Goal: Check status: Check status

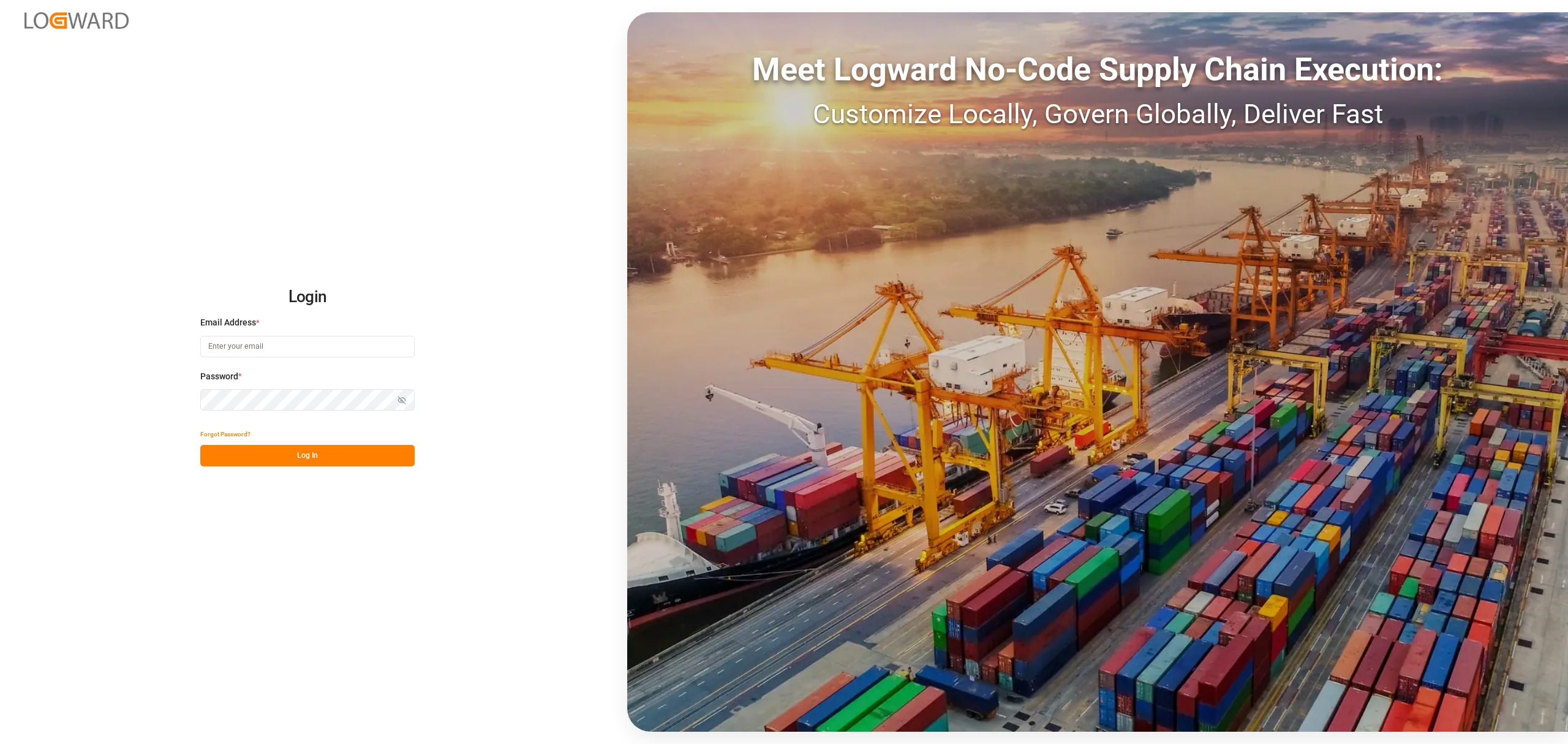
type input "[PERSON_NAME][EMAIL_ADDRESS][PERSON_NAME][DOMAIN_NAME]"
click at [304, 461] on button "Log In" at bounding box center [307, 456] width 215 height 21
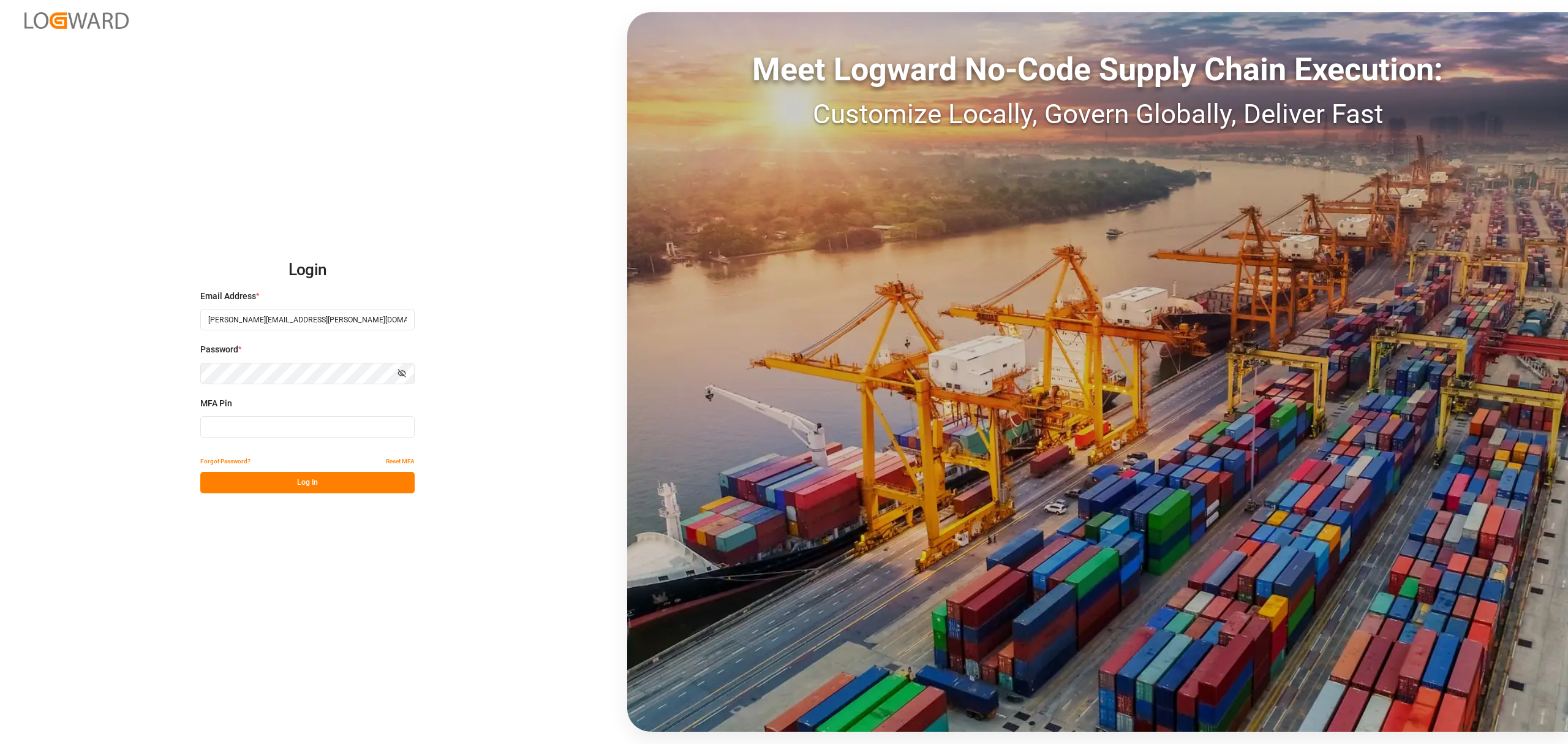
click at [246, 434] on input at bounding box center [307, 426] width 215 height 21
type input "042156"
click at [271, 483] on button "Log In" at bounding box center [307, 483] width 215 height 21
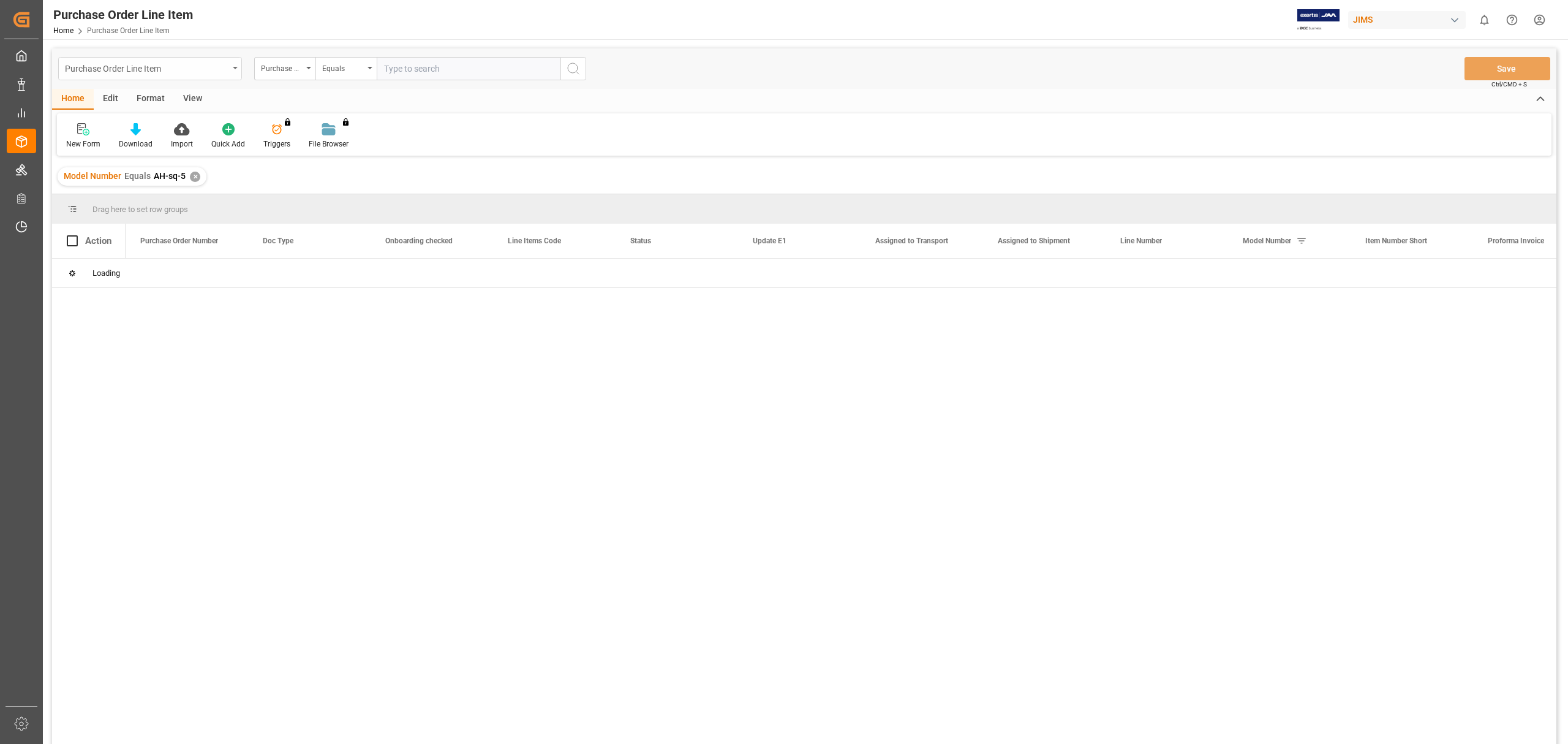
click at [234, 69] on div "Purchase Order Line Item" at bounding box center [149, 69] width 184 height 24
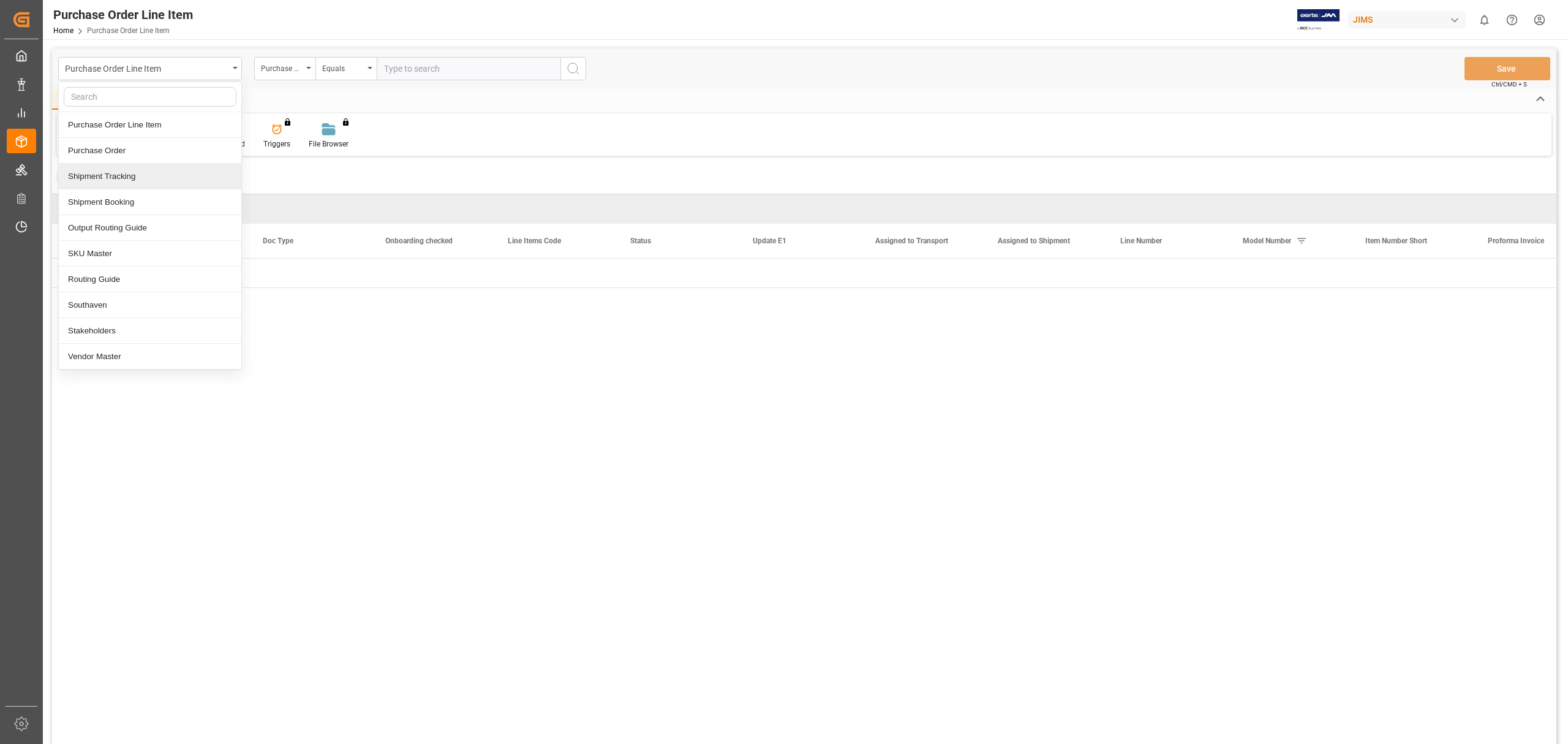
click at [171, 181] on div "Shipment Tracking" at bounding box center [150, 176] width 183 height 26
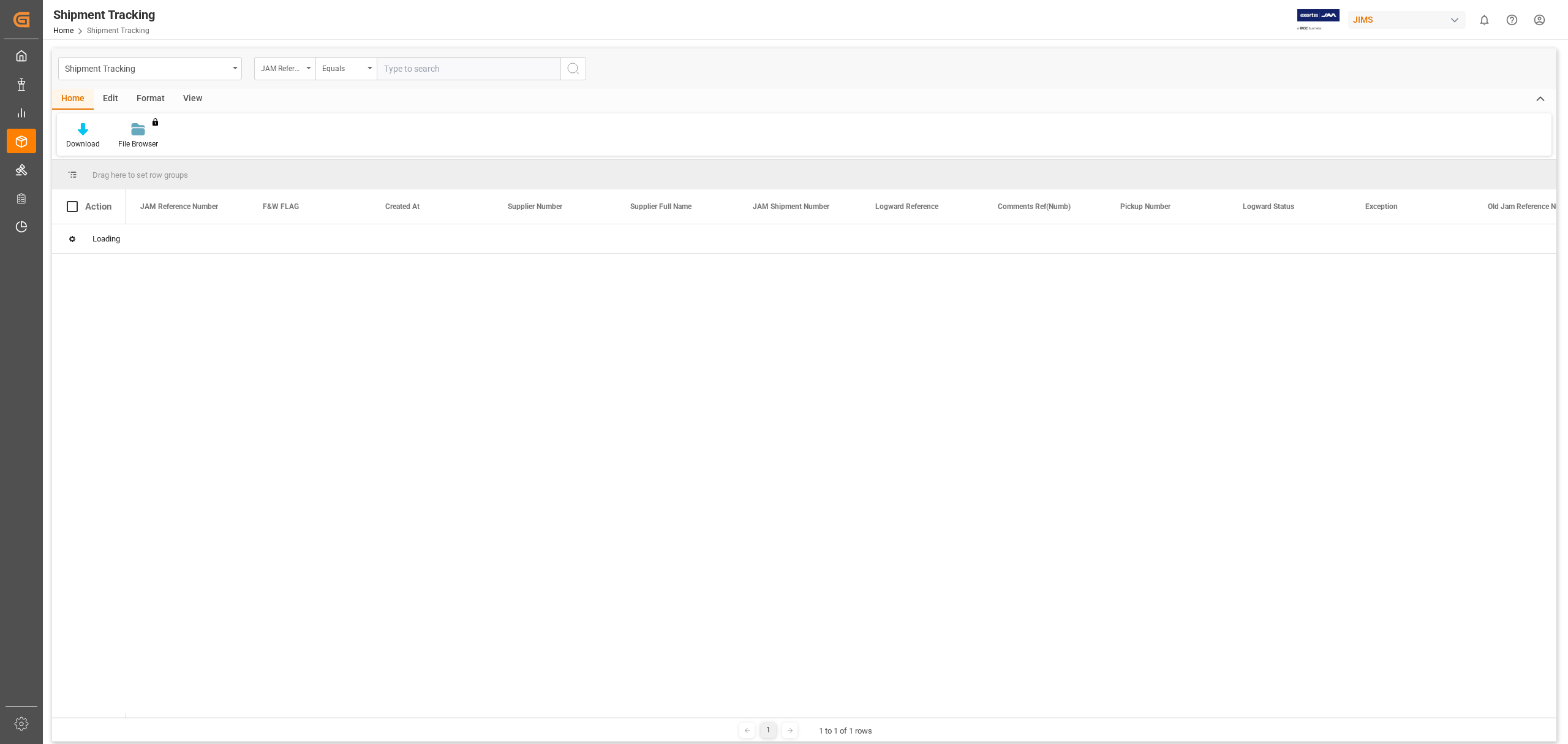
click at [309, 68] on icon "open menu" at bounding box center [309, 68] width 5 height 2
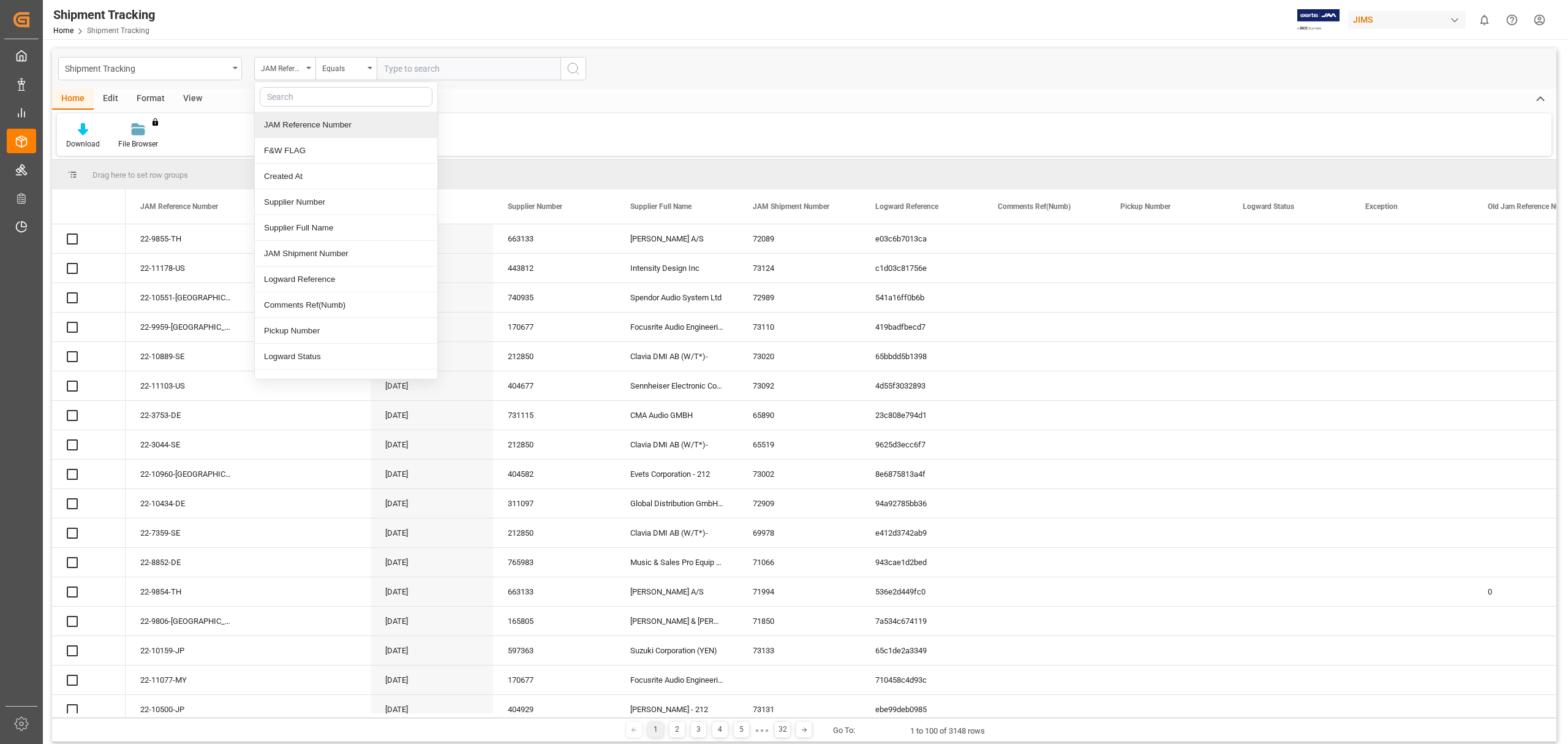
click at [306, 125] on div "JAM Reference Number" at bounding box center [346, 125] width 183 height 26
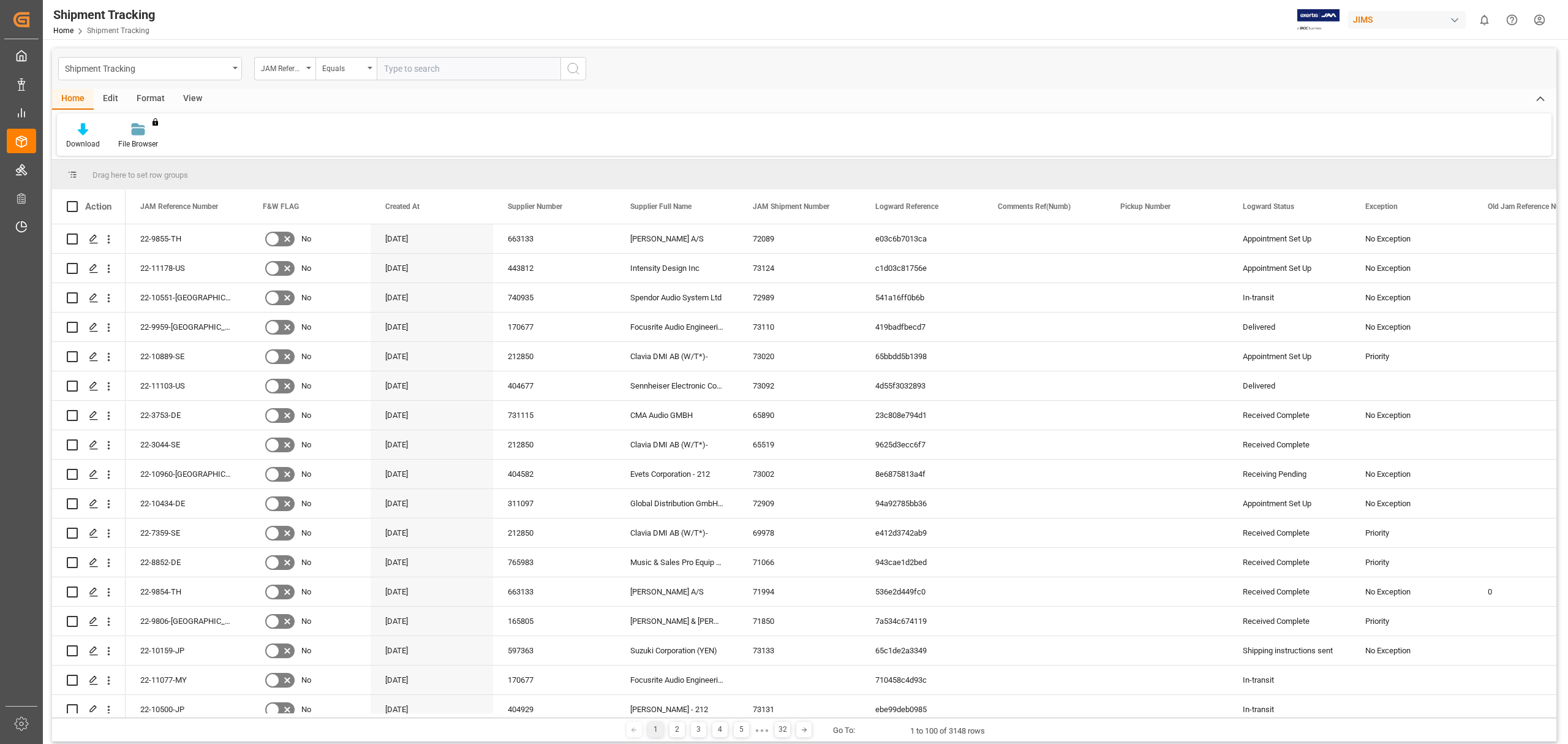
click at [473, 69] on input "text" at bounding box center [468, 69] width 184 height 24
paste input "22-8443-SE"
type input "22-8443-SE"
click at [569, 73] on icon "search button" at bounding box center [573, 69] width 15 height 15
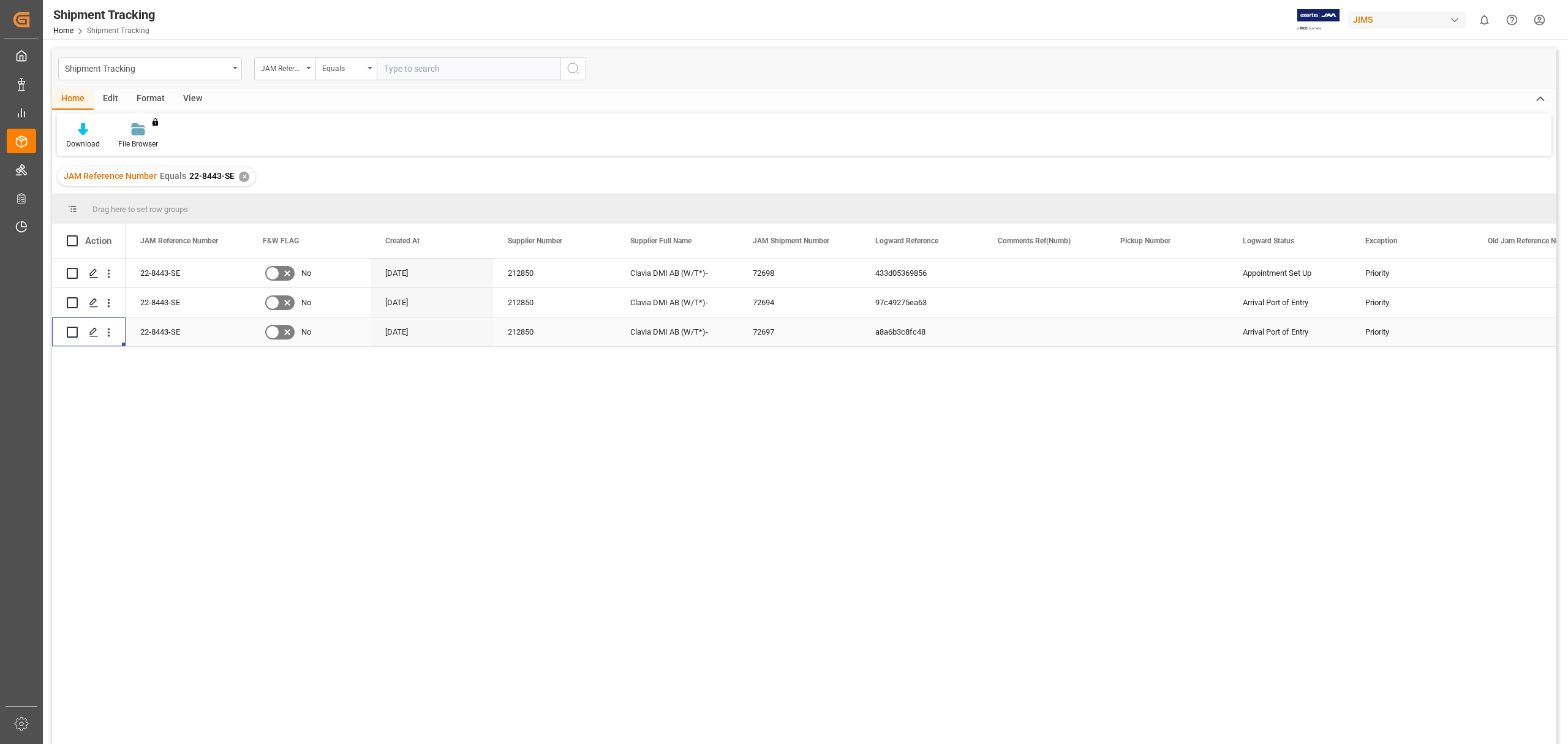
click at [66, 336] on div "Press SPACE to select this row." at bounding box center [89, 332] width 73 height 29
click at [72, 332] on input "Press Space to toggle row selection (unchecked)" at bounding box center [73, 332] width 11 height 11
checkbox input "true"
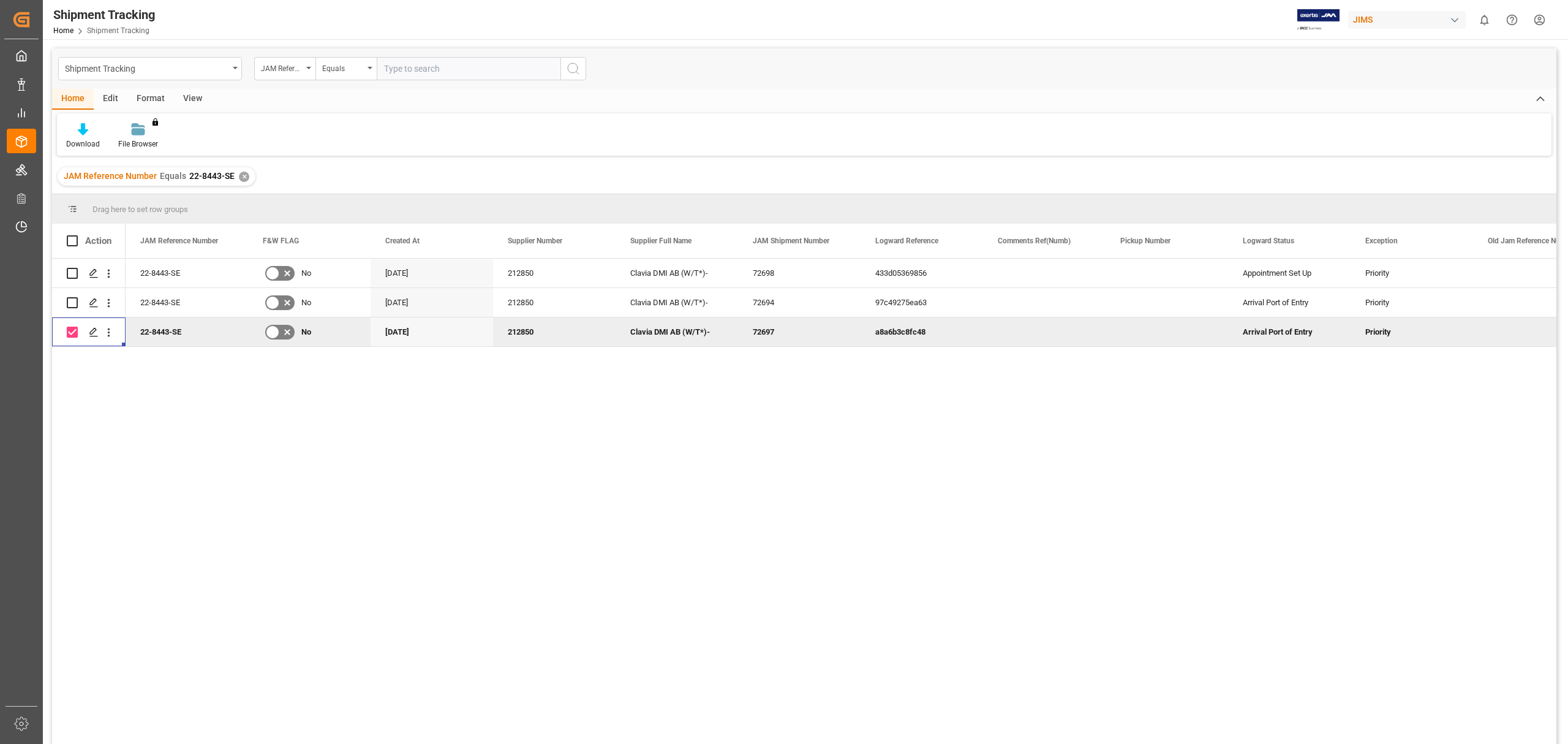
click at [173, 335] on div "22-8443-SE" at bounding box center [187, 332] width 122 height 29
click at [93, 335] on icon "Press SPACE to deselect this row." at bounding box center [94, 332] width 10 height 10
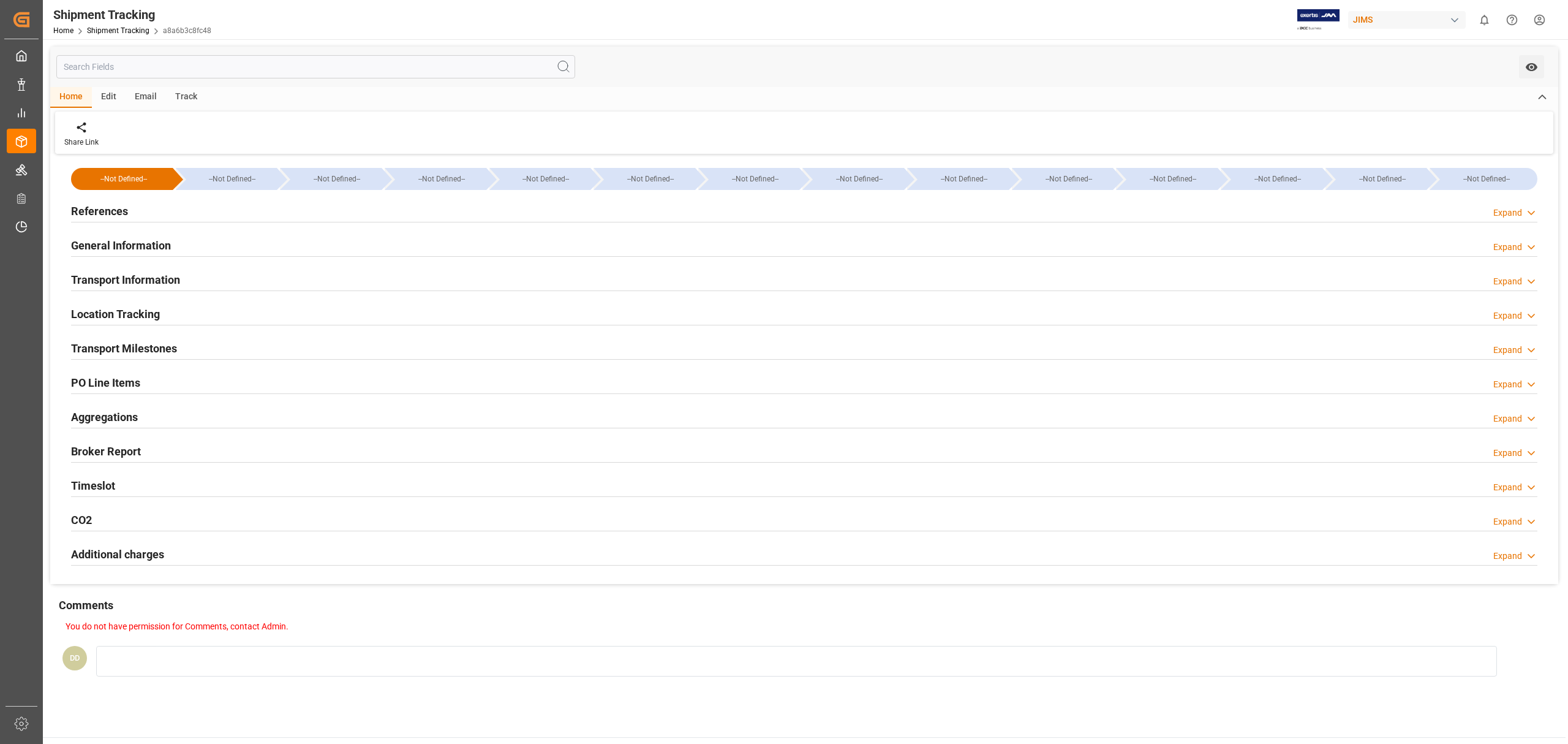
click at [144, 311] on h2 "Location Tracking" at bounding box center [115, 314] width 89 height 16
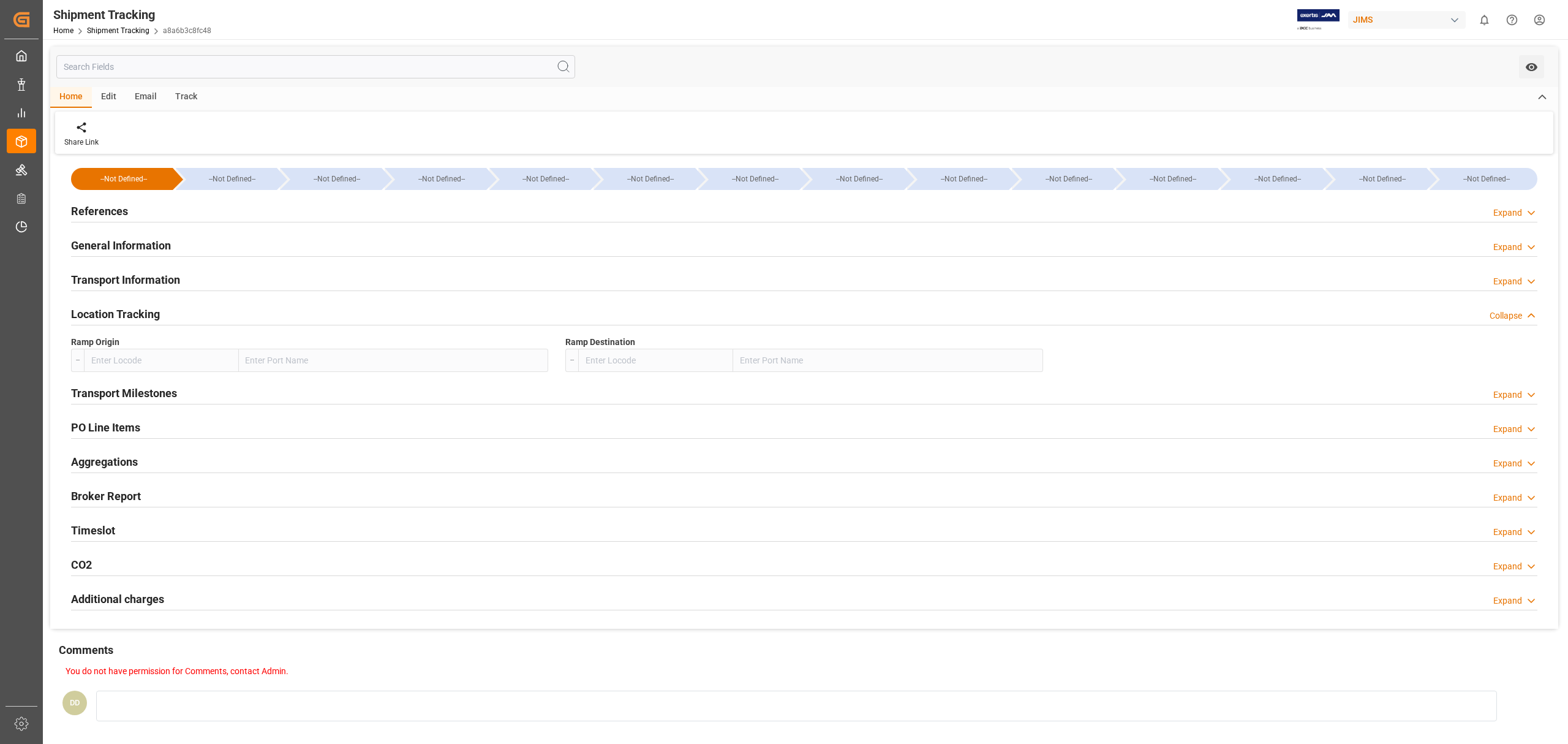
click at [133, 249] on h2 "General Information" at bounding box center [121, 245] width 100 height 16
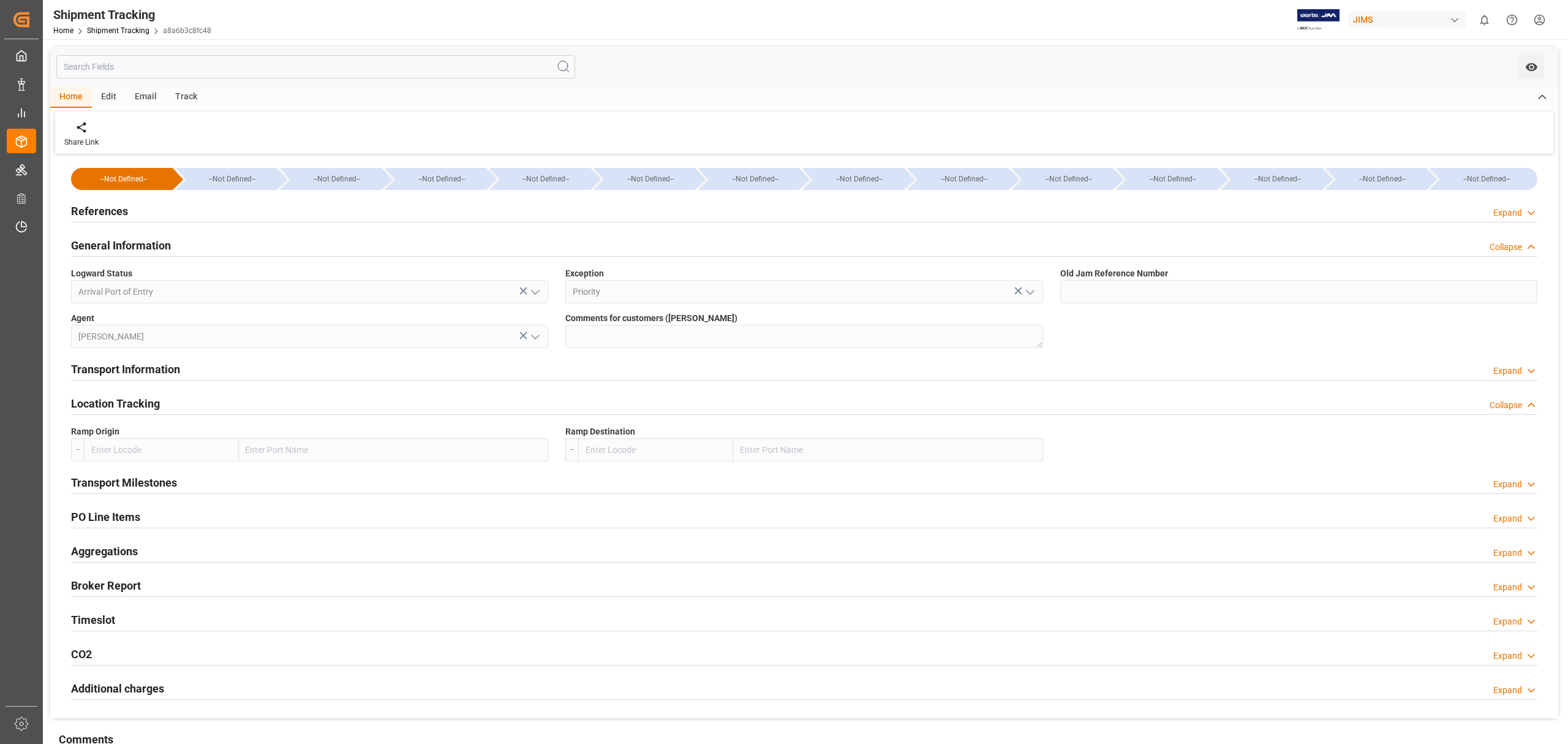
click at [116, 211] on h2 "References" at bounding box center [100, 211] width 57 height 16
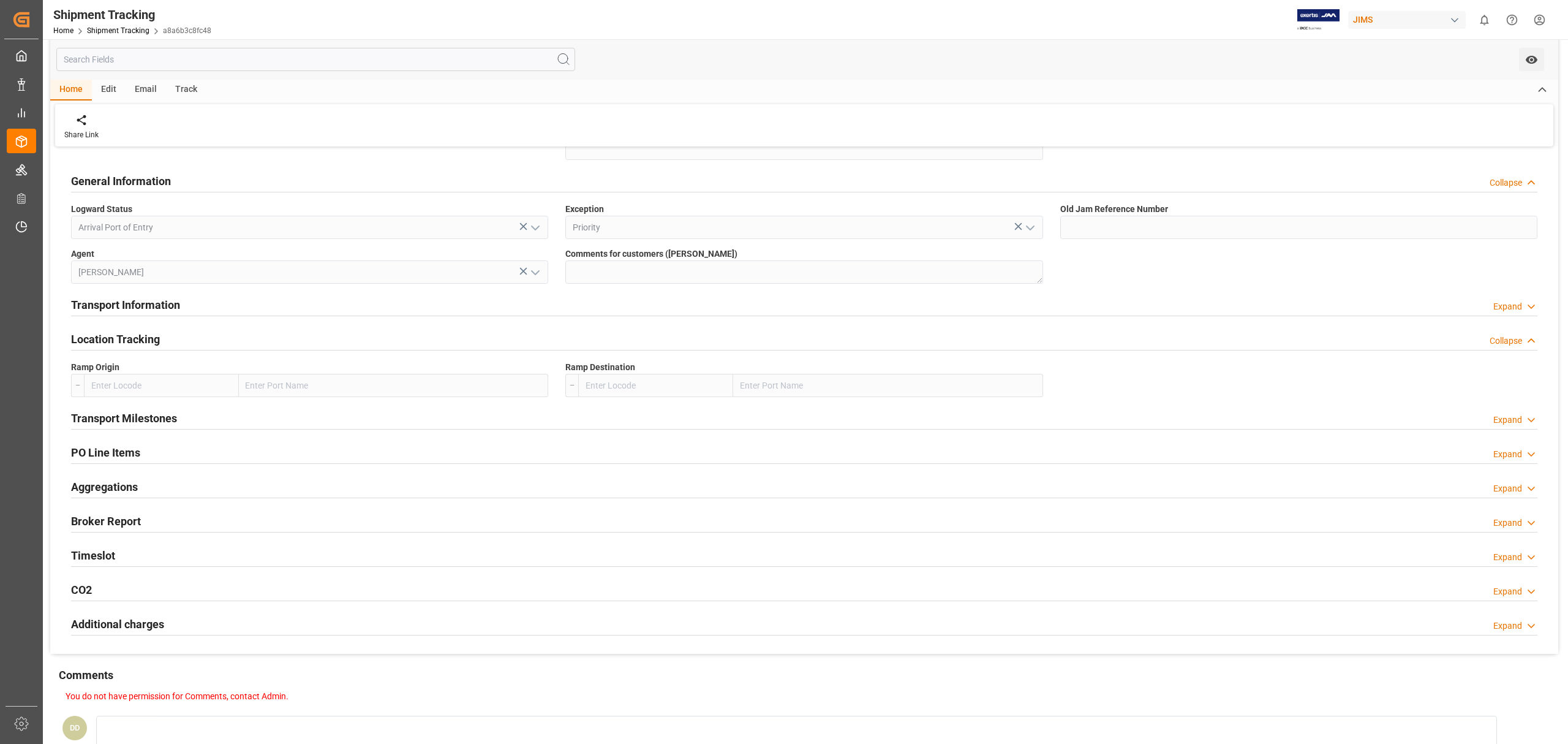
scroll to position [245, 0]
click at [137, 449] on h2 "PO Line Items" at bounding box center [105, 451] width 69 height 16
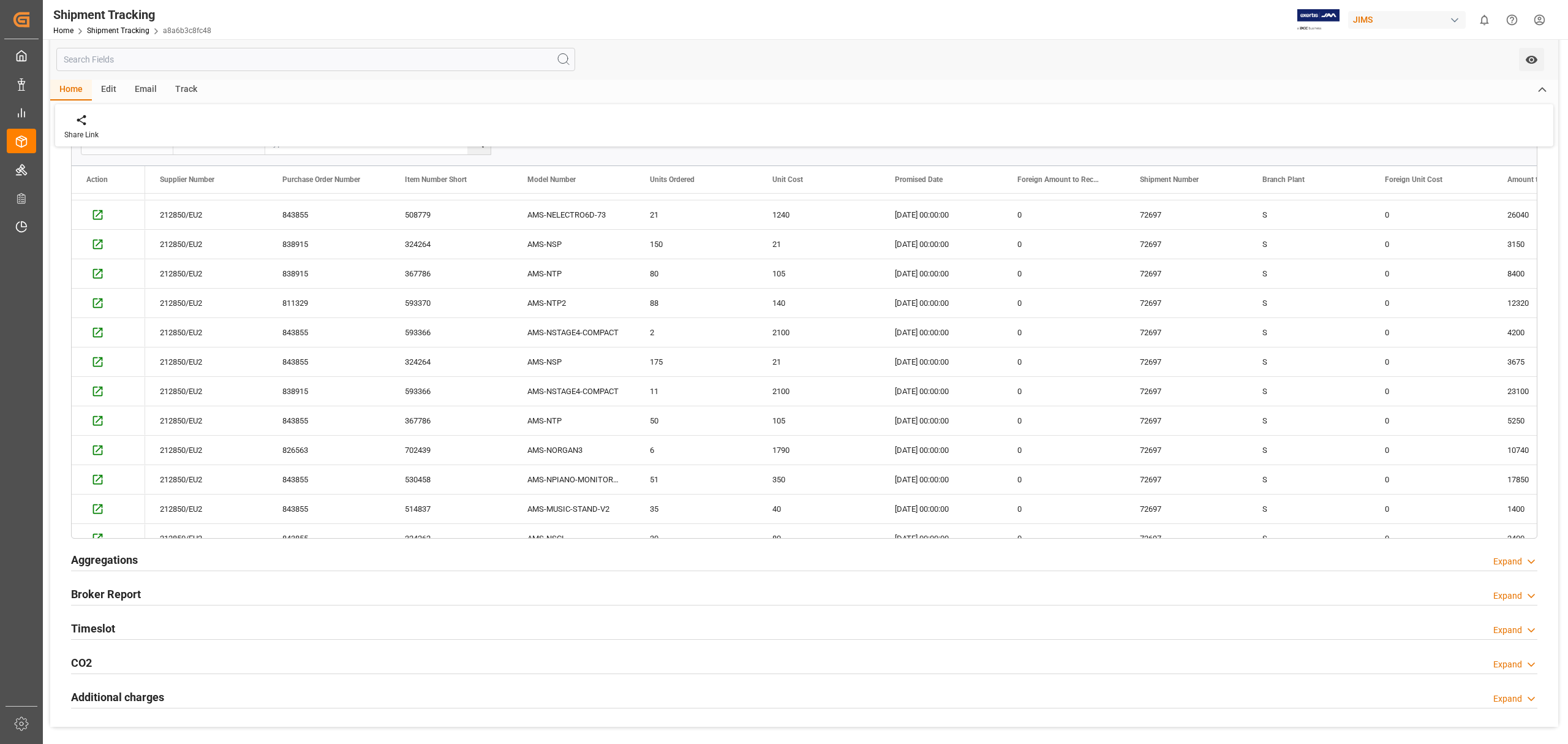
scroll to position [0, 0]
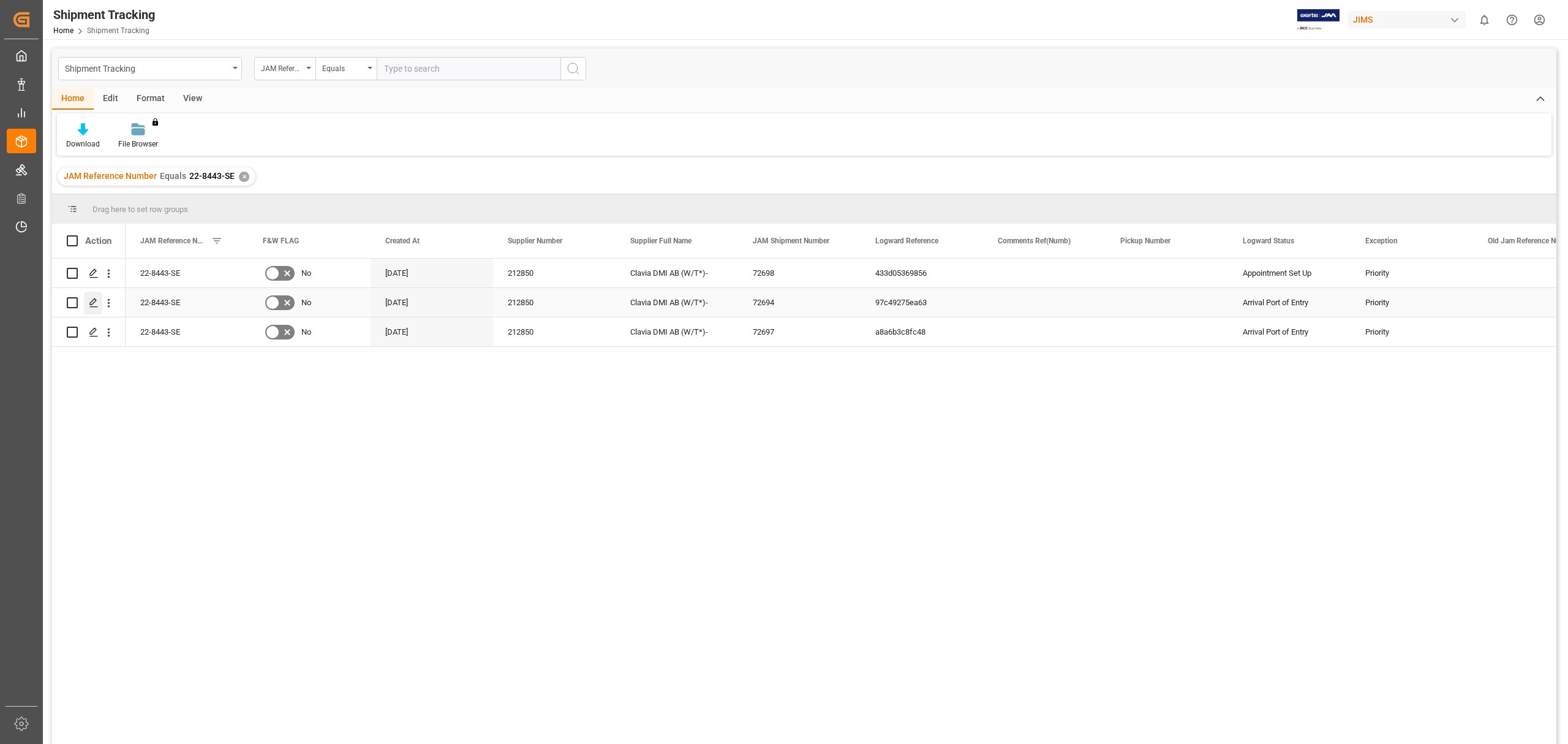
click at [89, 302] on icon "Press SPACE to select this row." at bounding box center [94, 303] width 10 height 10
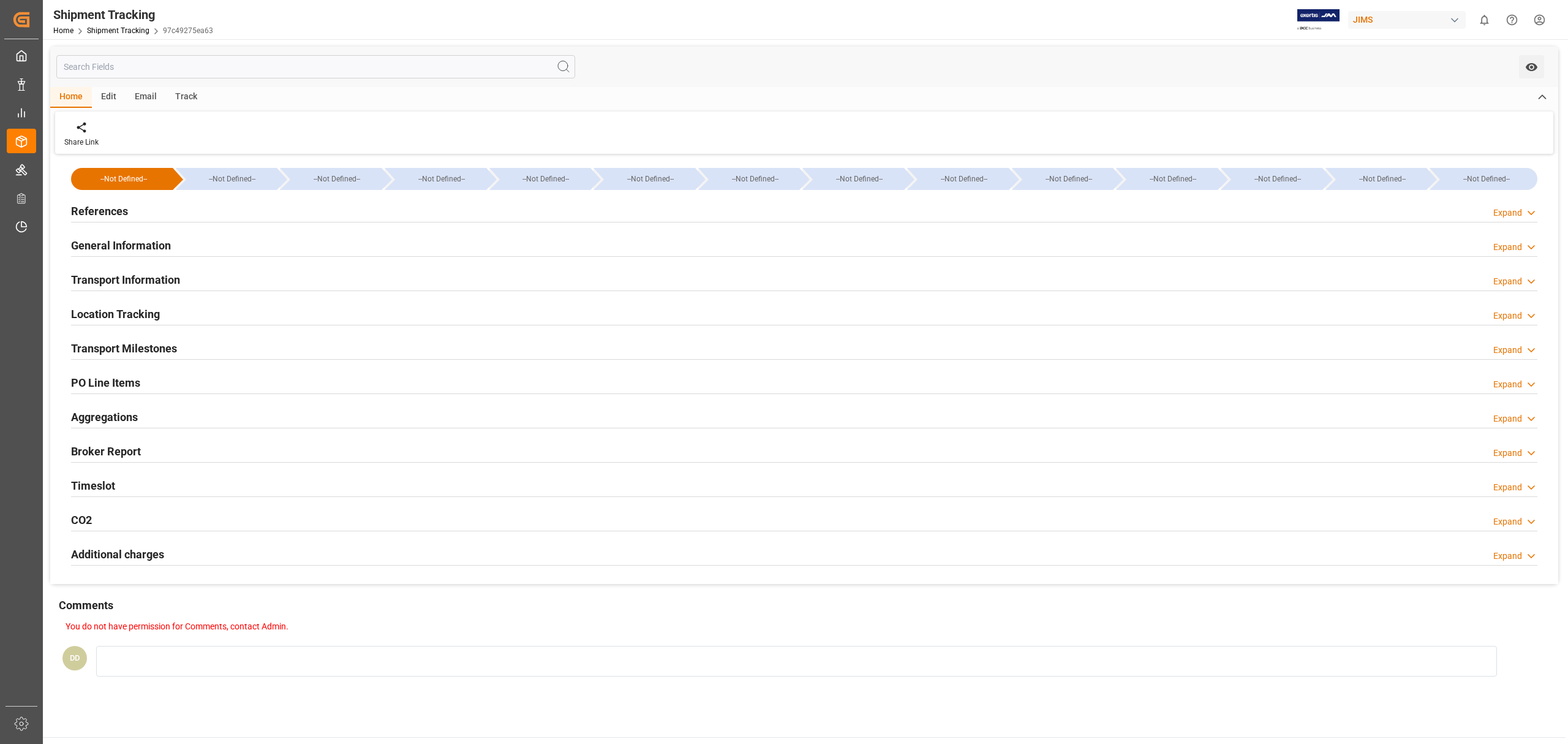
click at [133, 245] on h2 "General Information" at bounding box center [121, 245] width 100 height 16
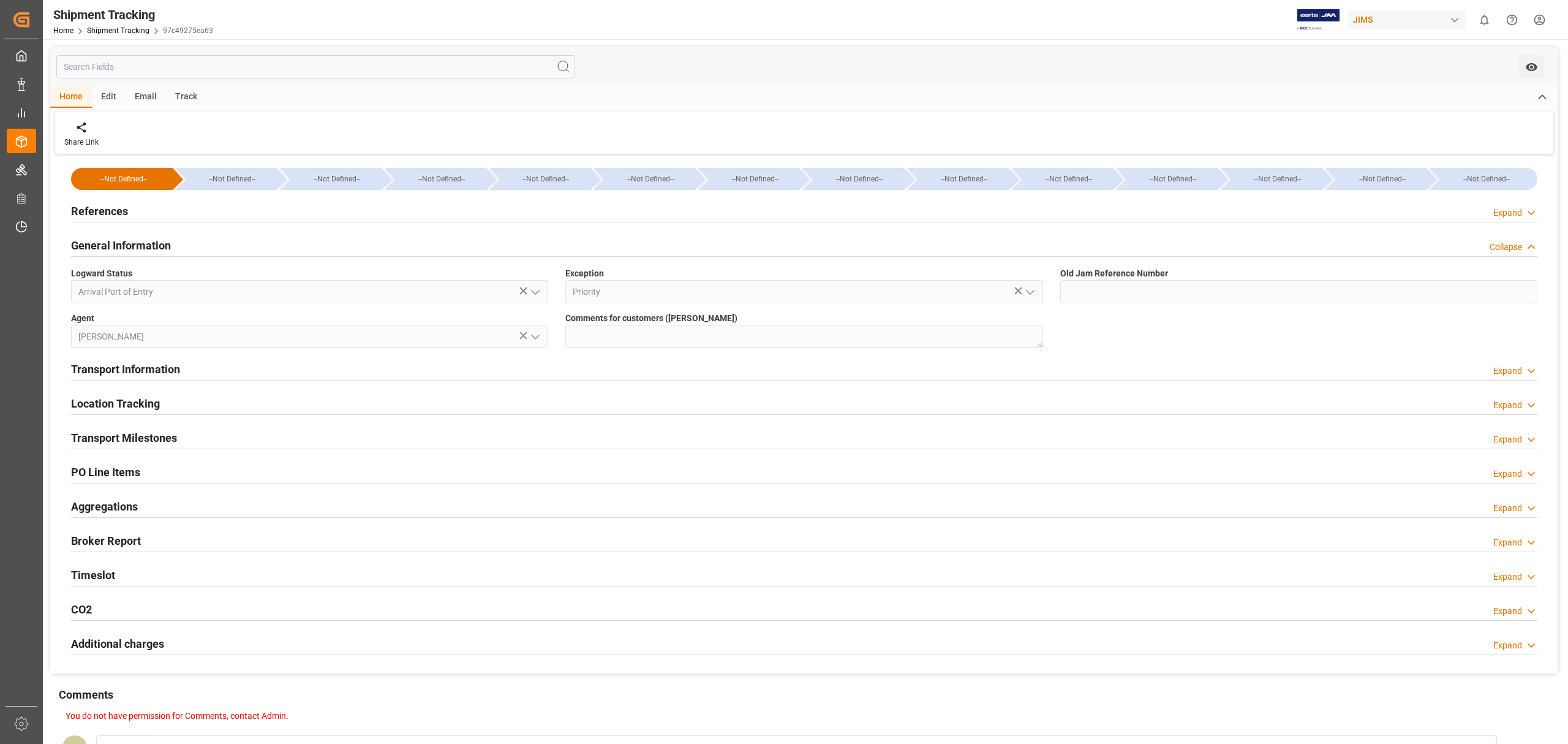
click at [111, 207] on h2 "References" at bounding box center [100, 211] width 57 height 16
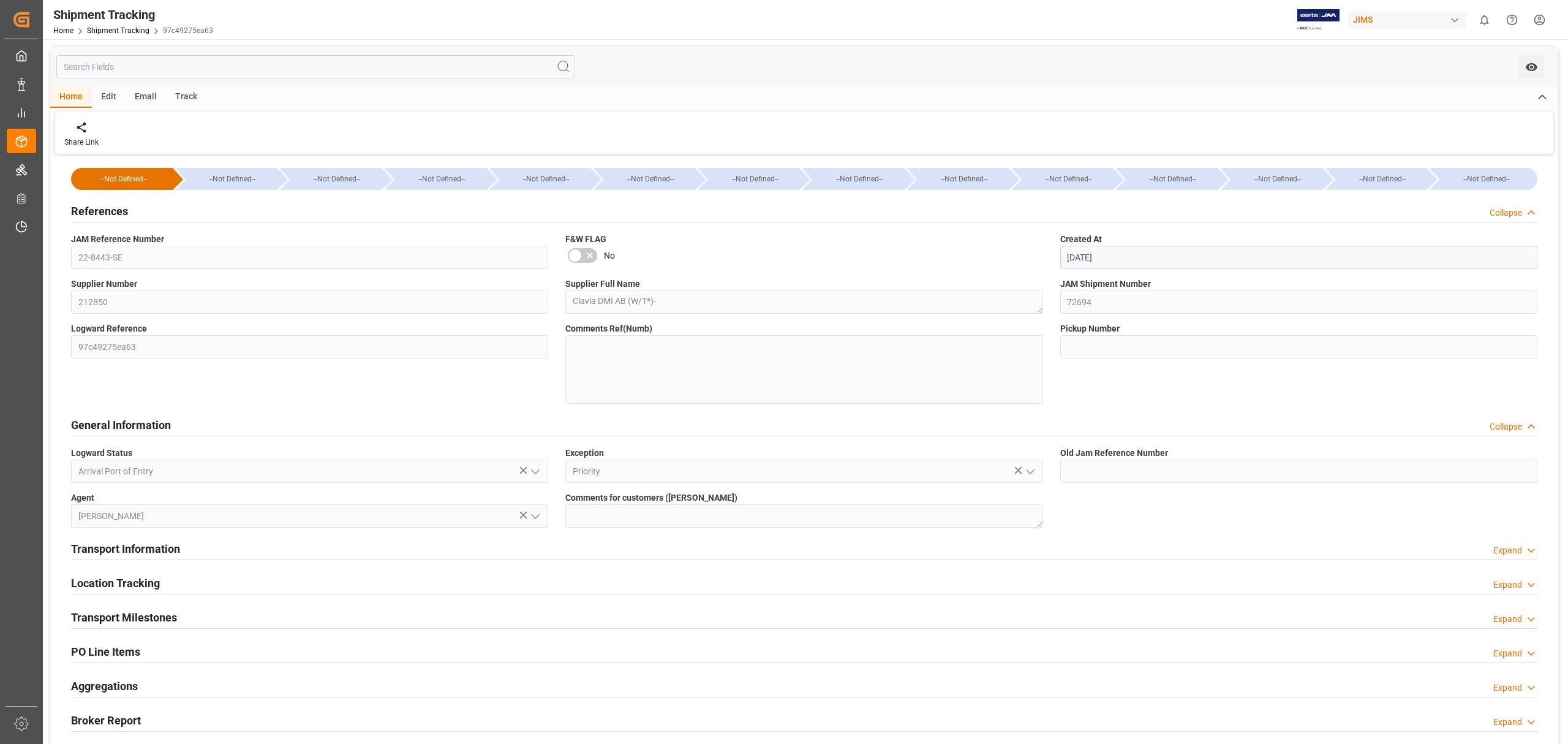
click at [116, 584] on h2 "Location Tracking" at bounding box center [115, 583] width 89 height 16
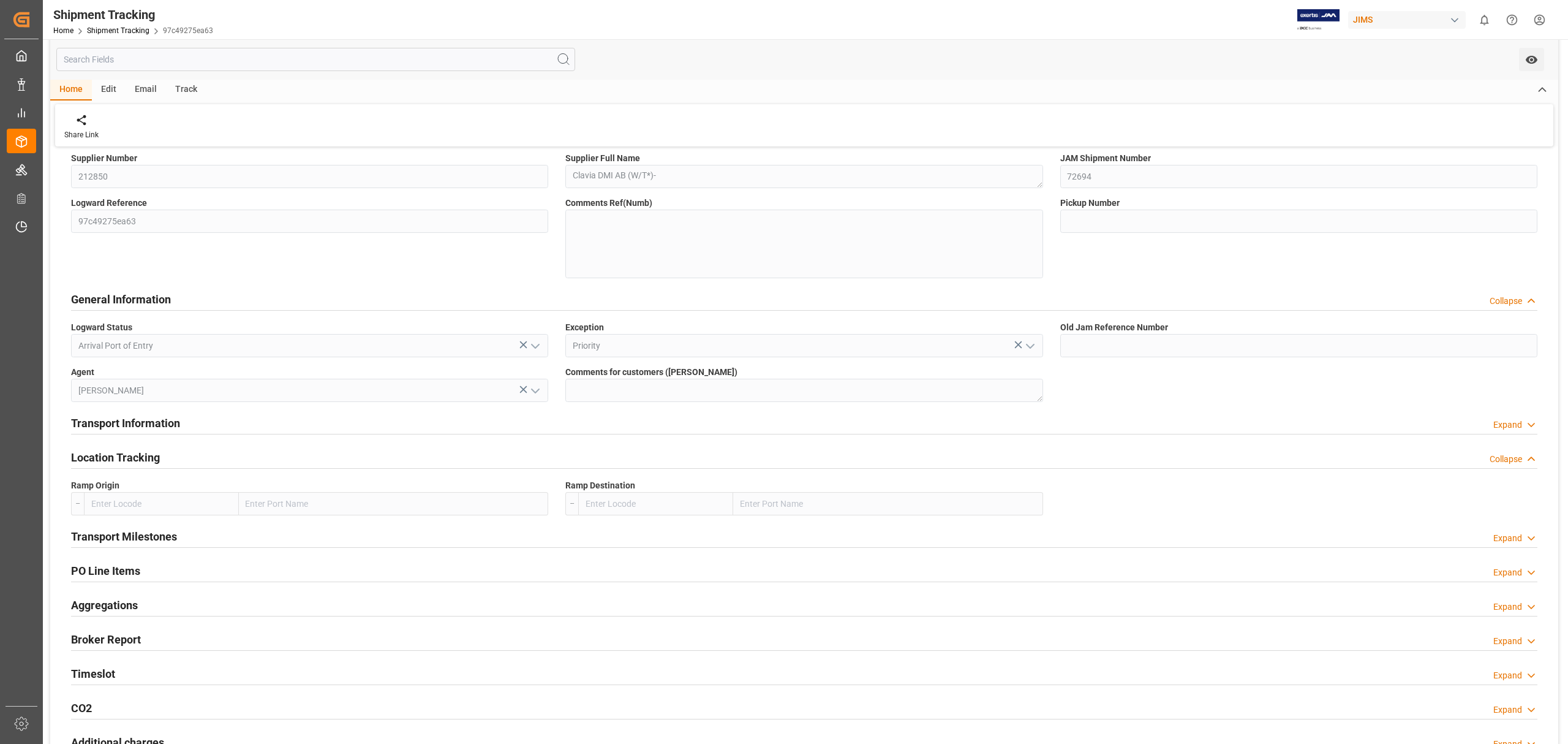
scroll to position [163, 0]
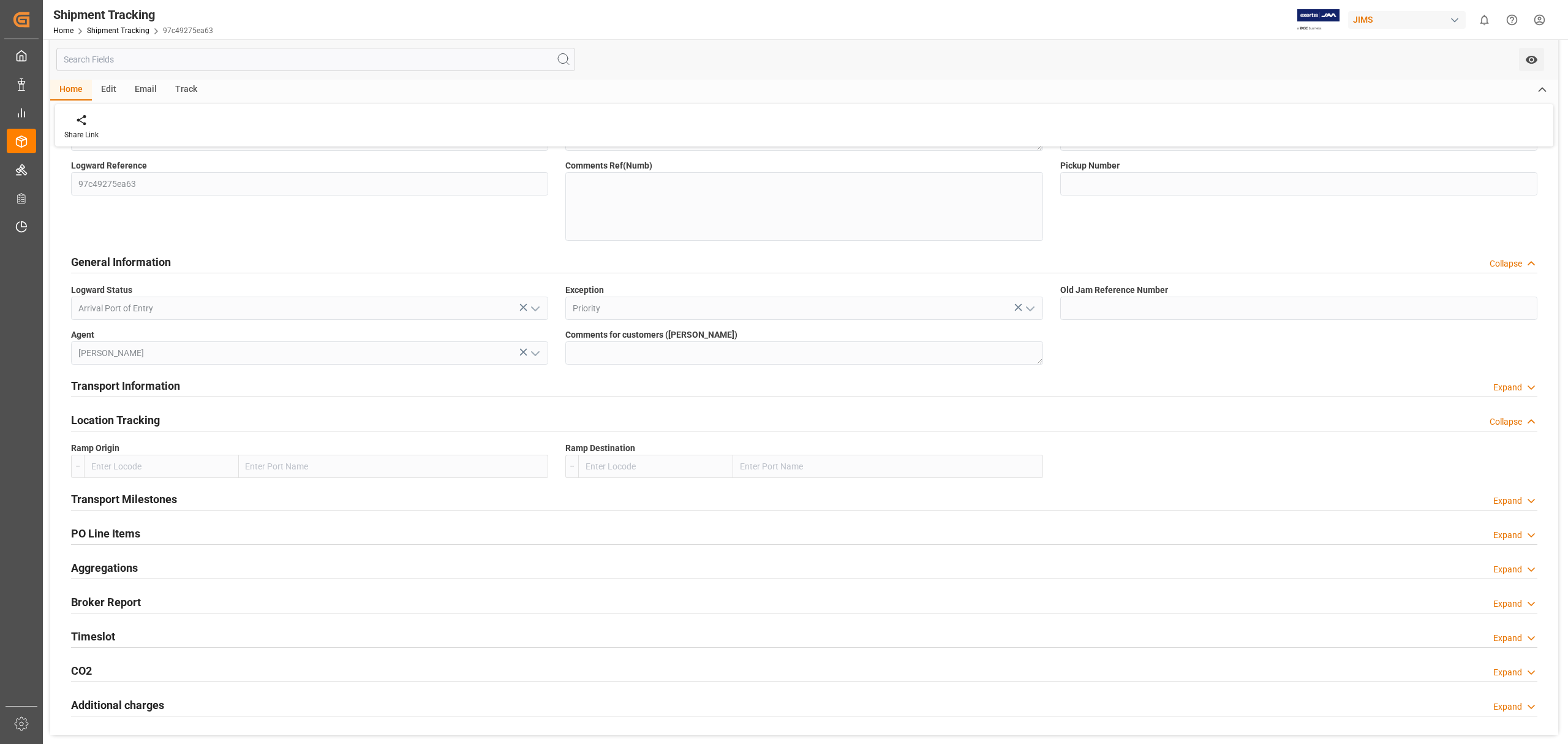
click at [121, 532] on h2 "PO Line Items" at bounding box center [105, 533] width 69 height 16
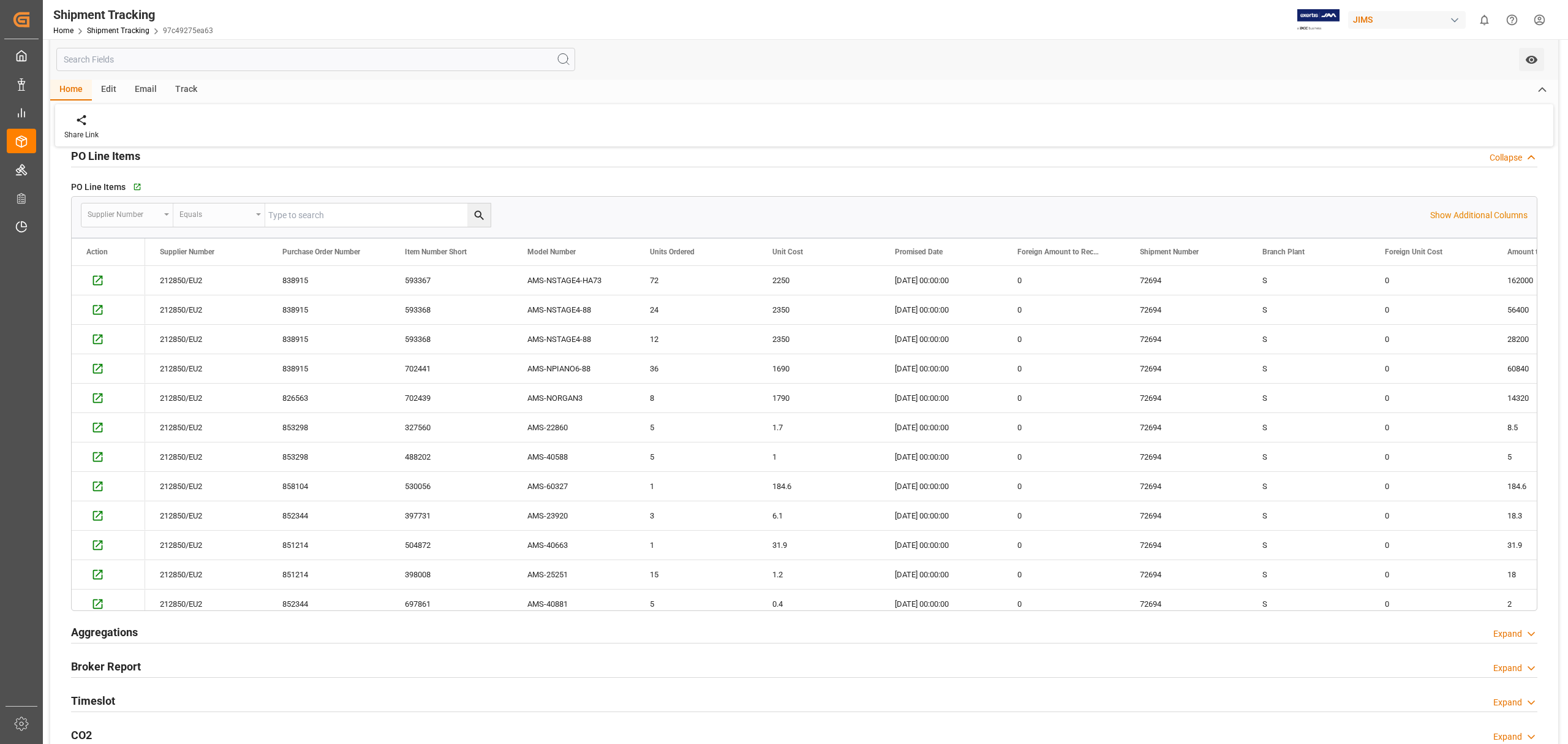
scroll to position [572, 0]
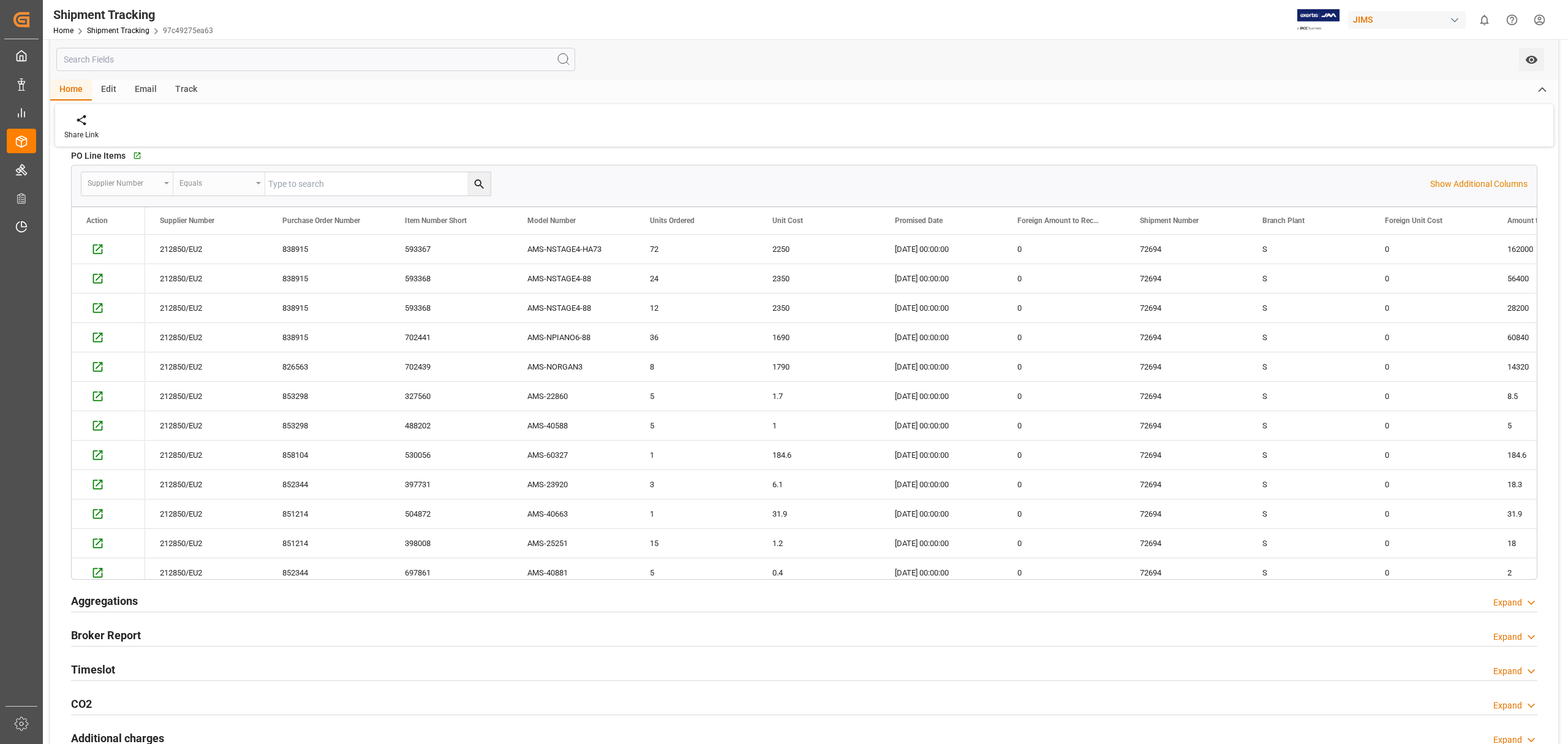
click at [109, 606] on h2 "Aggregations" at bounding box center [104, 601] width 67 height 16
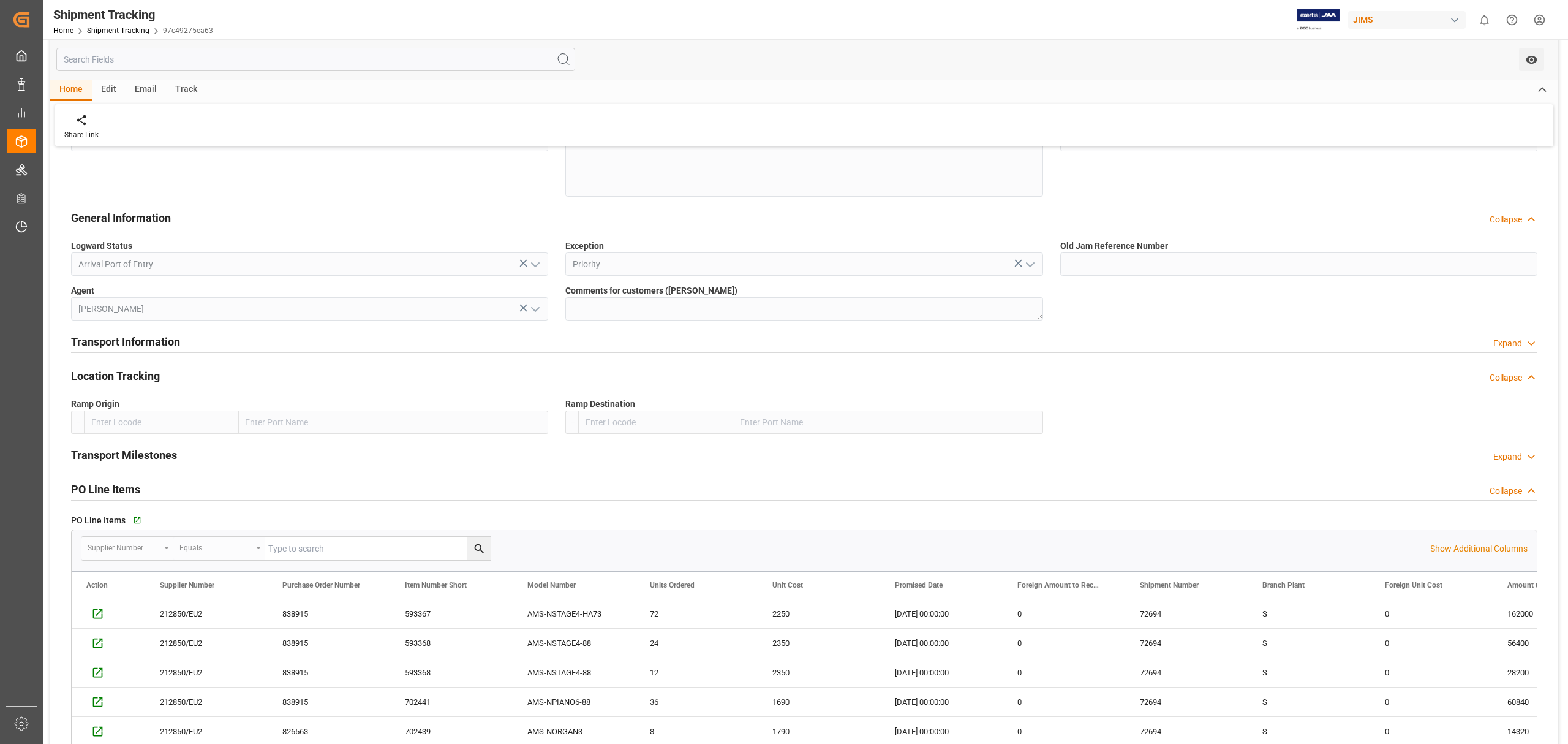
scroll to position [0, 0]
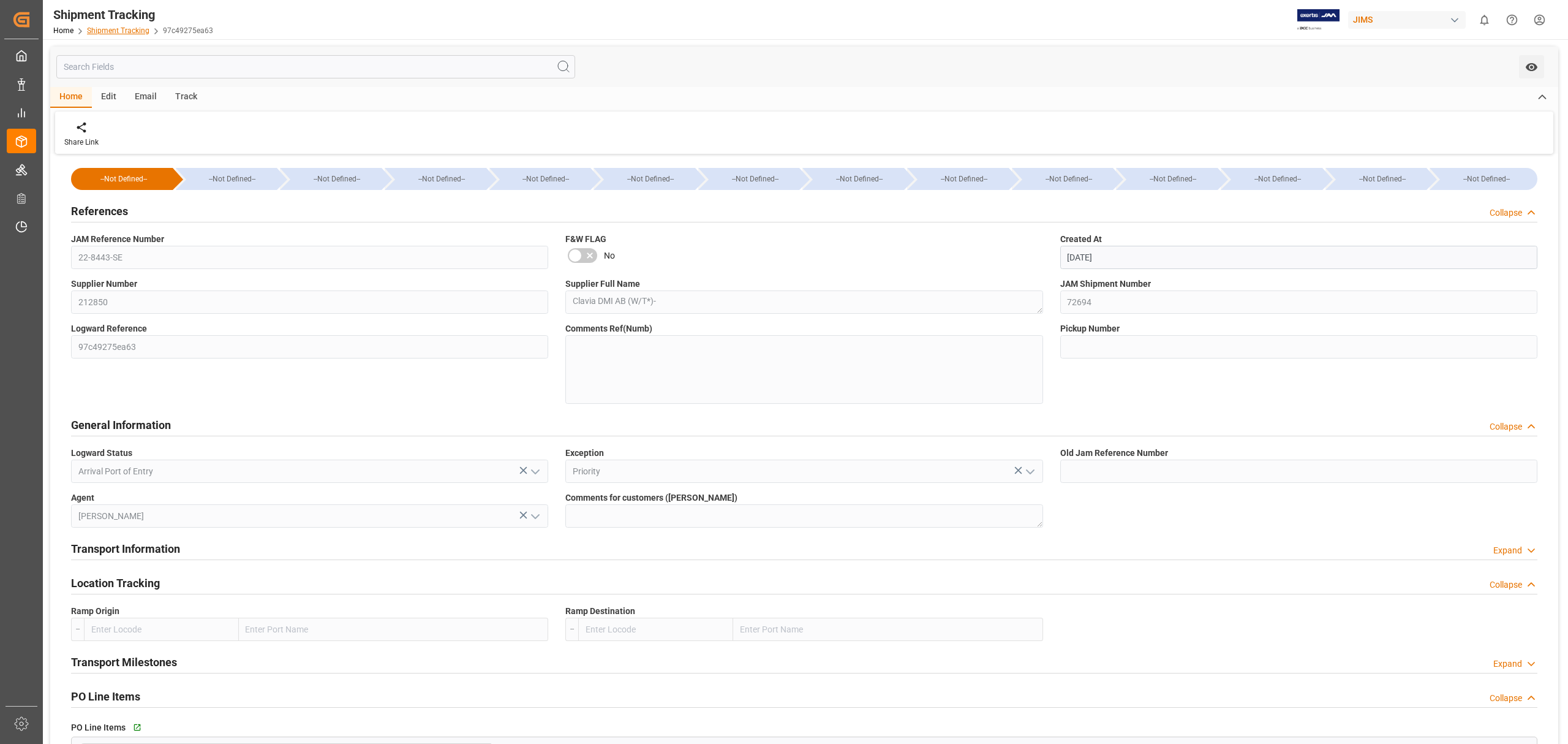
click at [110, 30] on link "Shipment Tracking" at bounding box center [118, 30] width 63 height 9
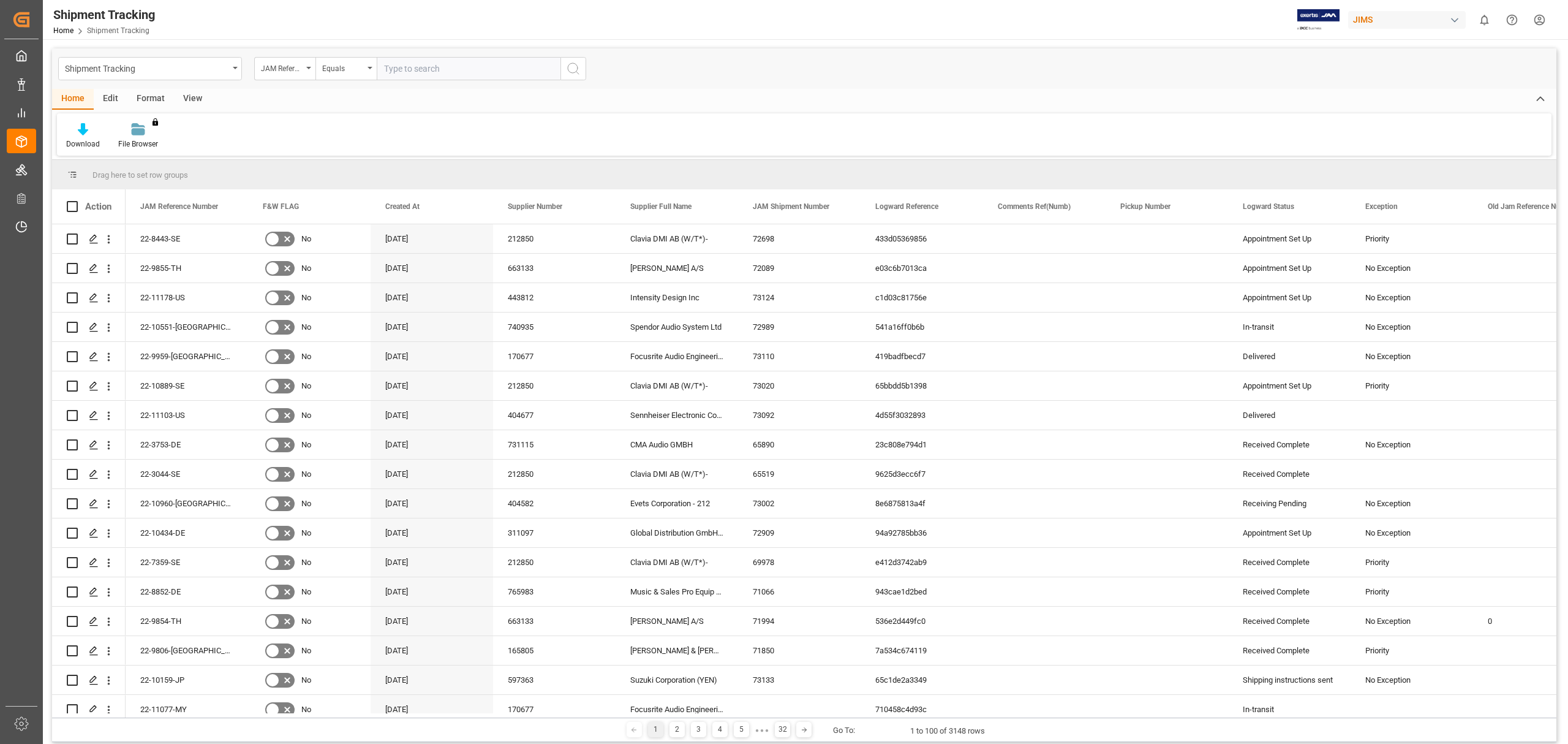
click at [415, 66] on input "text" at bounding box center [468, 69] width 184 height 24
type input "22-8443-SE"
click at [582, 65] on button "search button" at bounding box center [574, 69] width 26 height 24
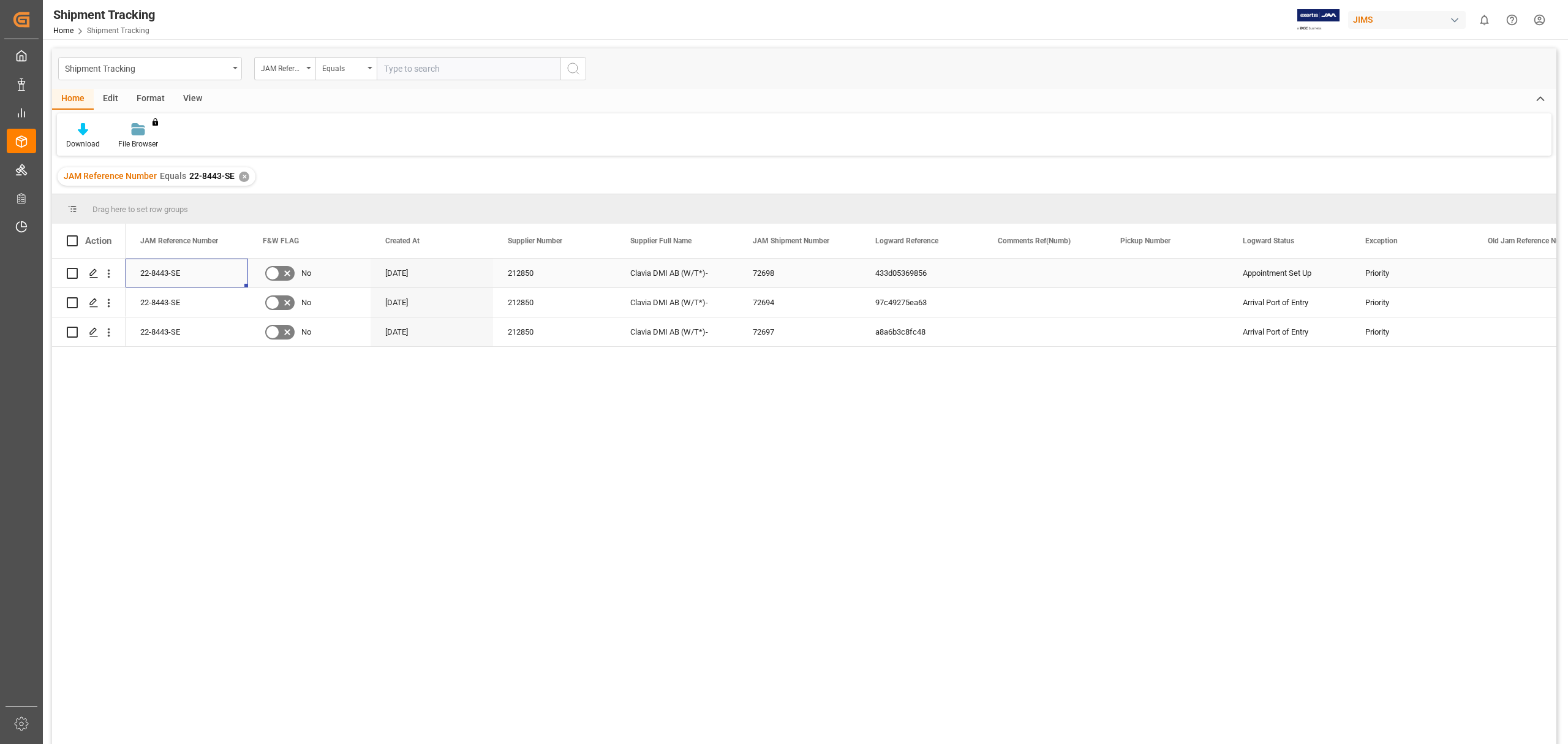
click at [160, 270] on div "22-8443-SE" at bounding box center [187, 273] width 122 height 29
click at [96, 274] on icon "Press SPACE to select this row." at bounding box center [94, 274] width 10 height 10
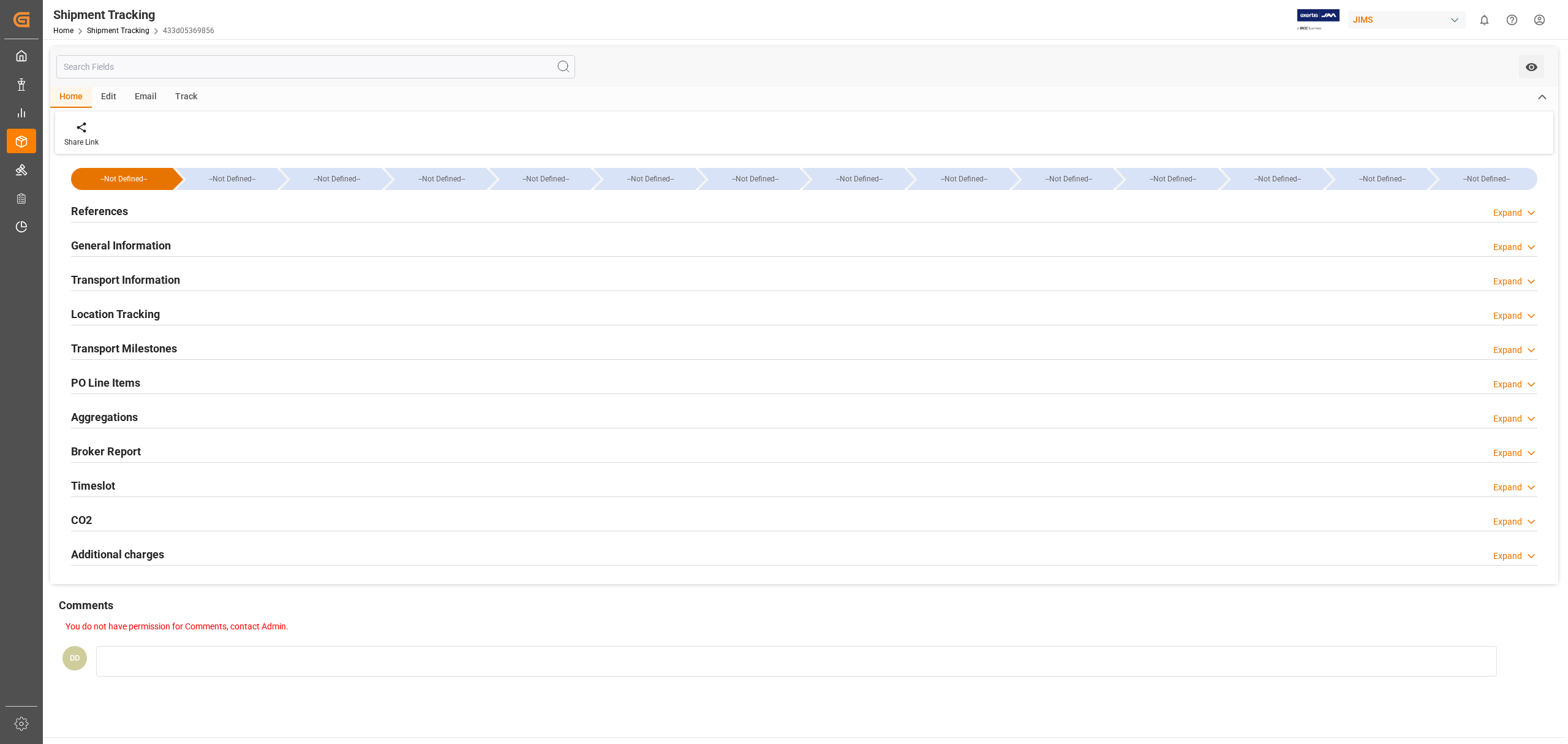
click at [162, 216] on div "References Expand" at bounding box center [804, 210] width 1466 height 24
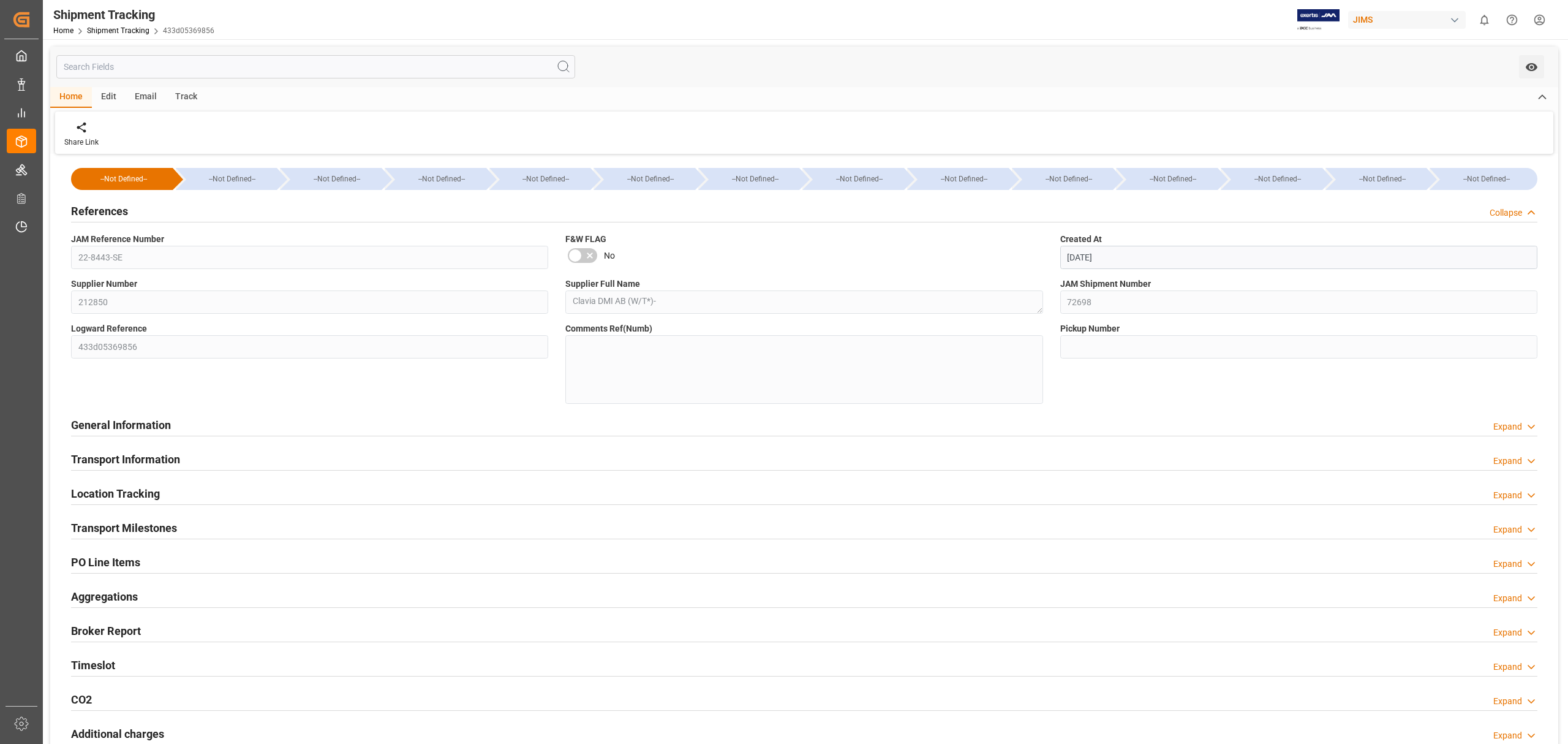
click at [181, 420] on div "General Information Expand" at bounding box center [804, 424] width 1466 height 24
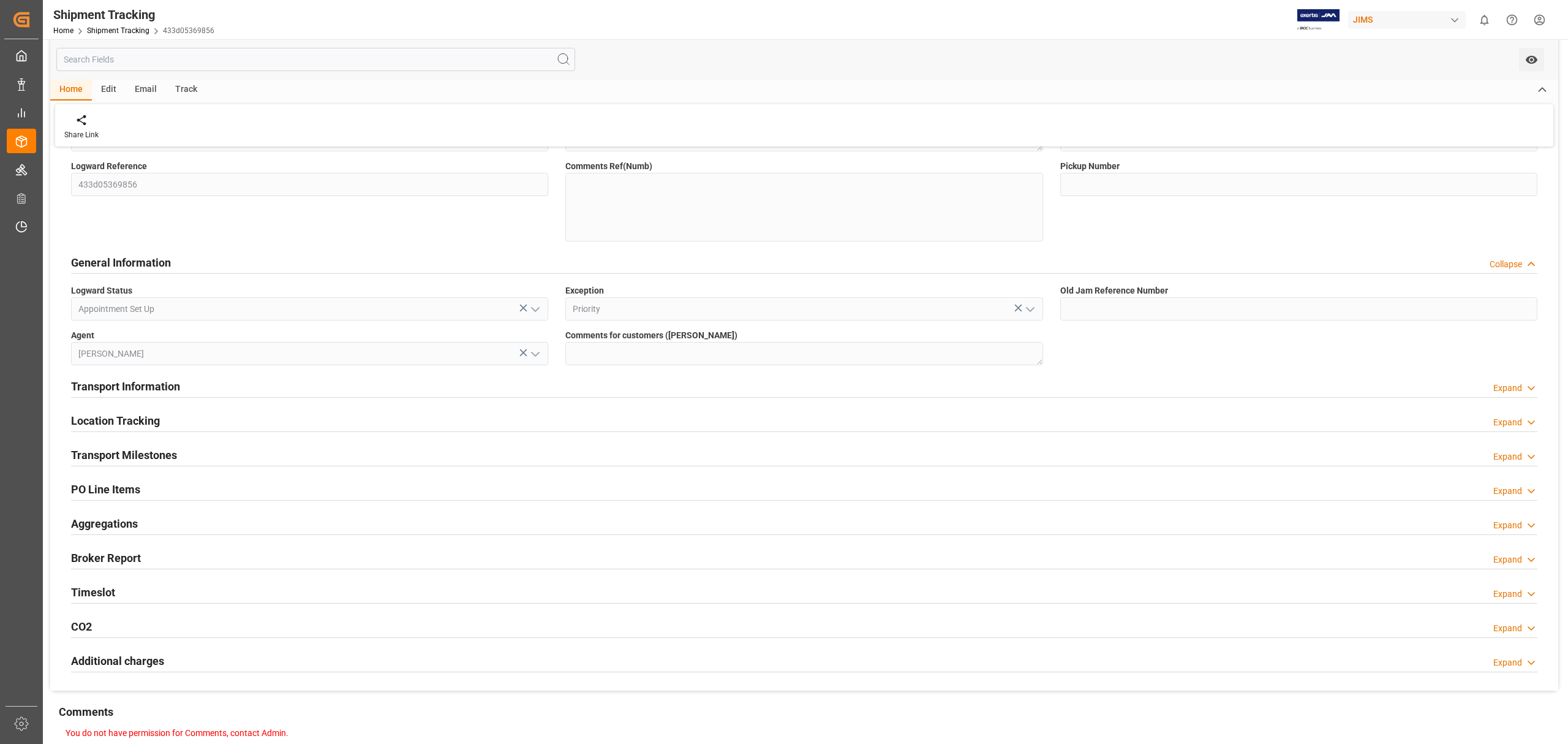
scroll to position [163, 0]
click at [140, 393] on h2 "Transport Information" at bounding box center [126, 385] width 109 height 16
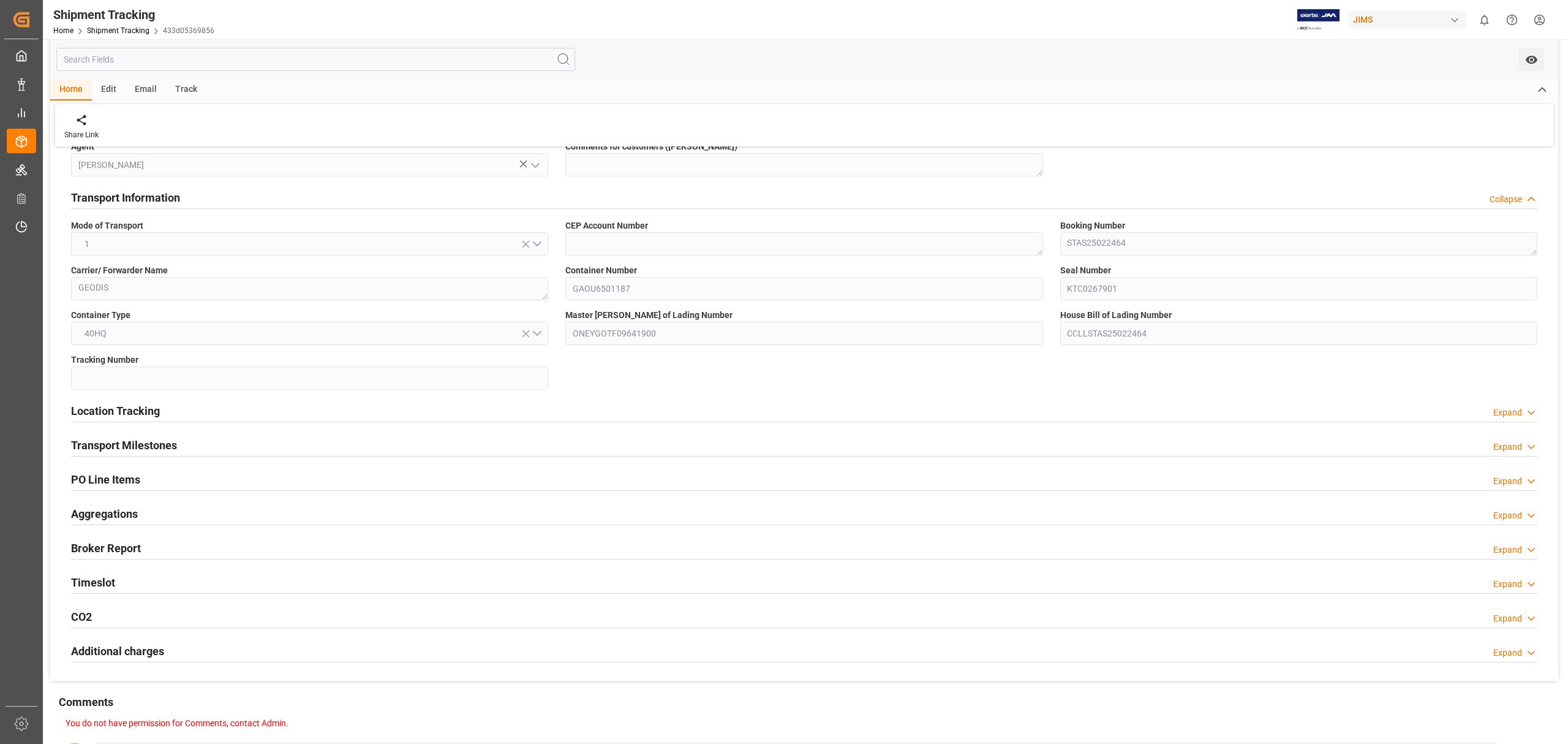
scroll to position [327, 0]
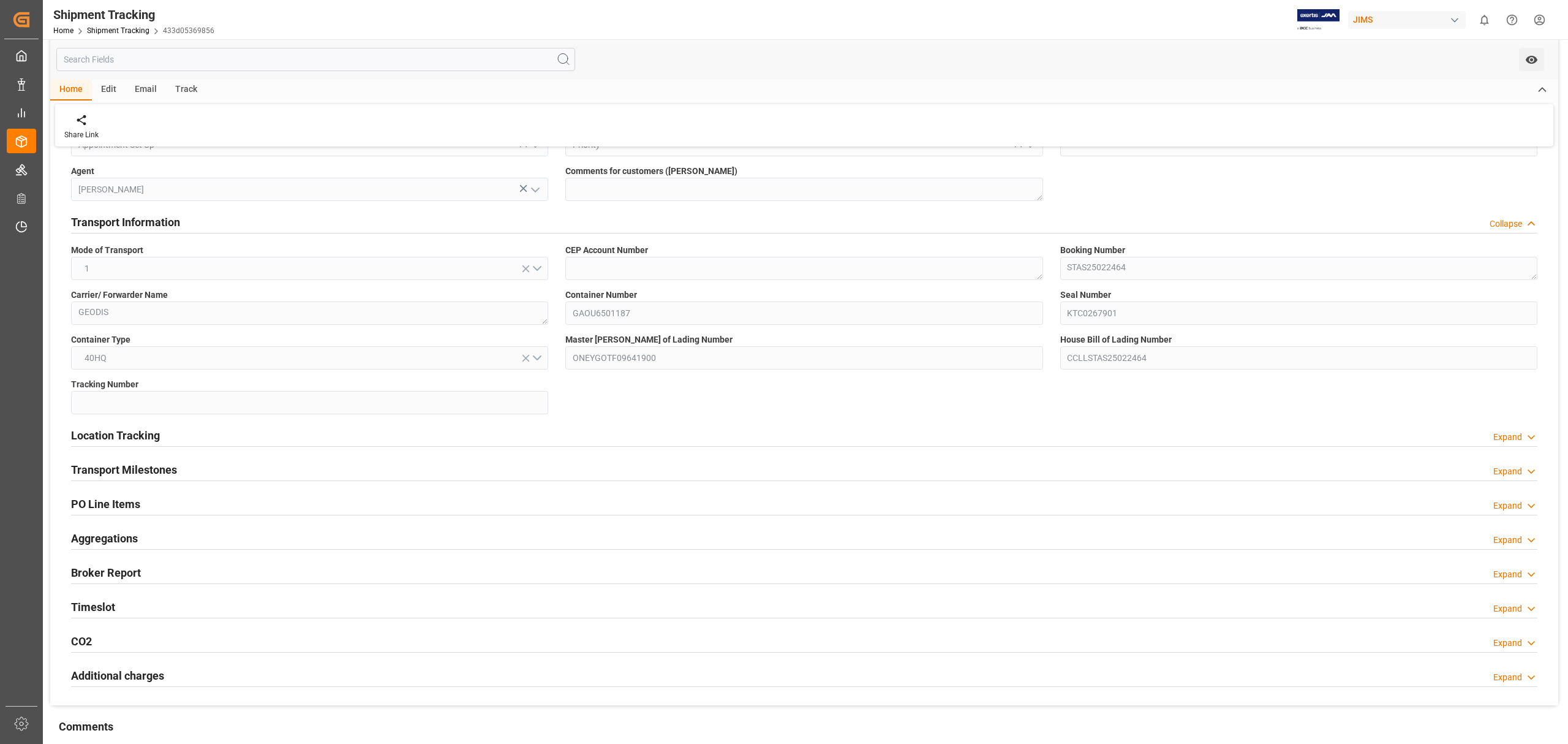
click at [127, 507] on h2 "PO Line Items" at bounding box center [105, 504] width 69 height 16
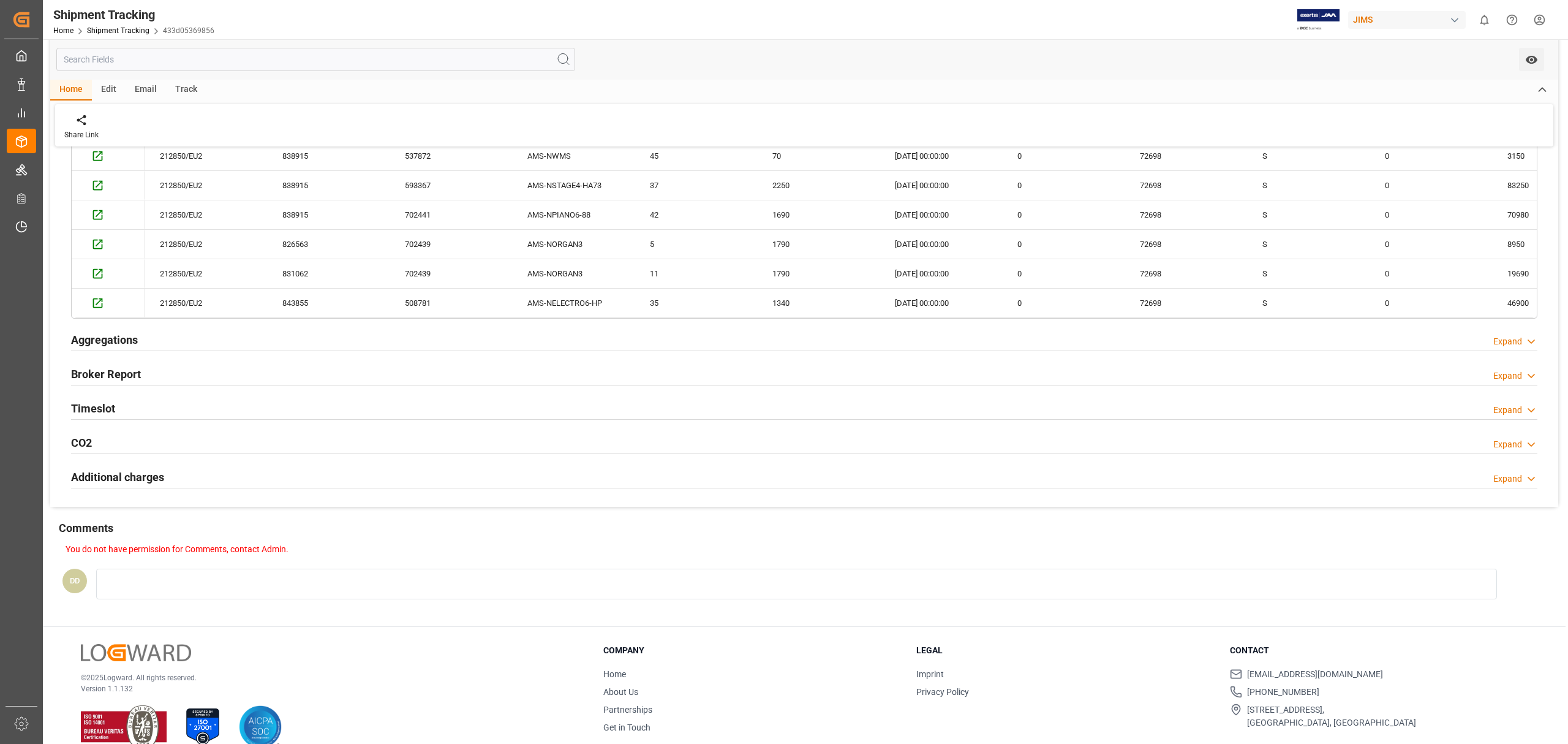
scroll to position [941, 0]
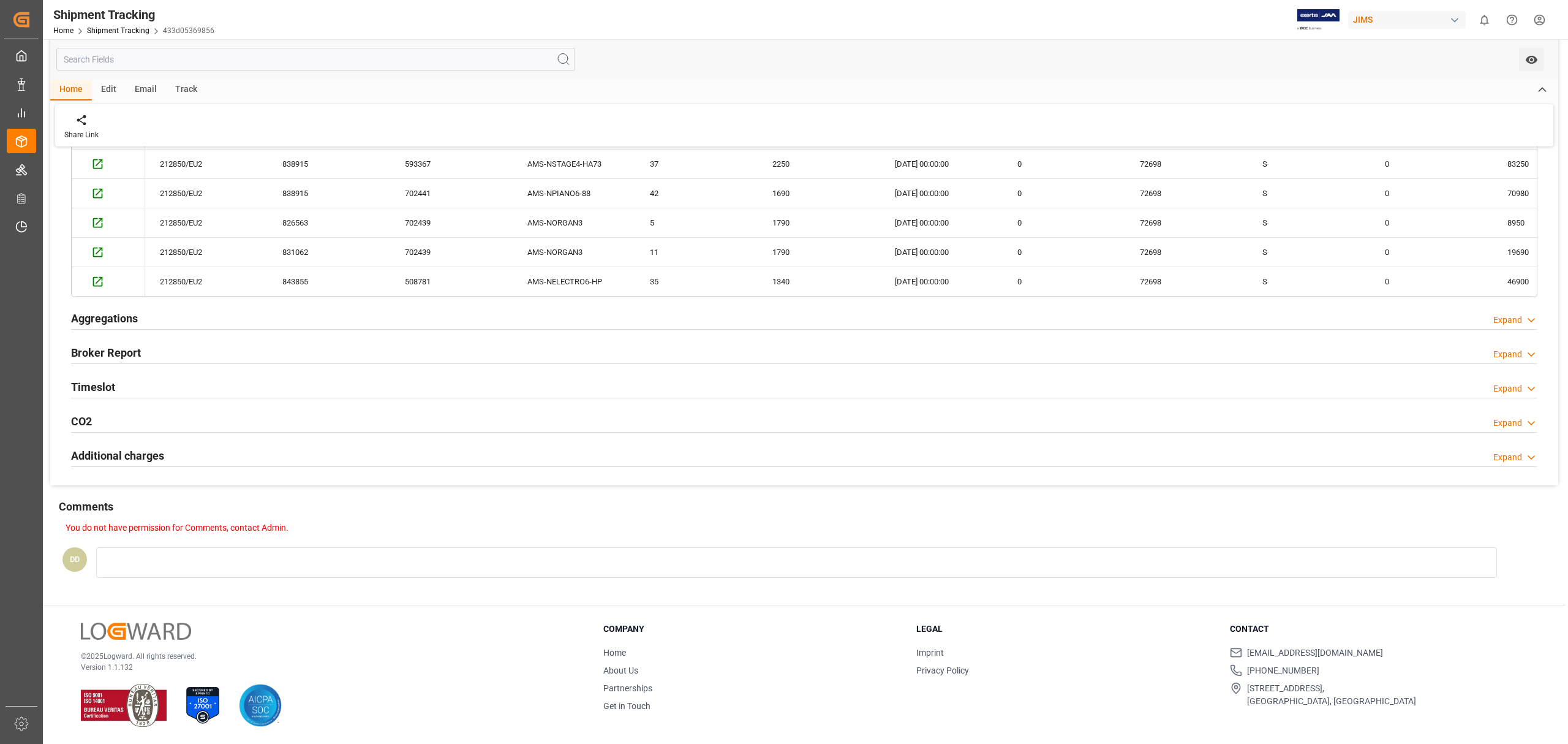
click at [136, 454] on h2 "Additional charges" at bounding box center [118, 456] width 93 height 16
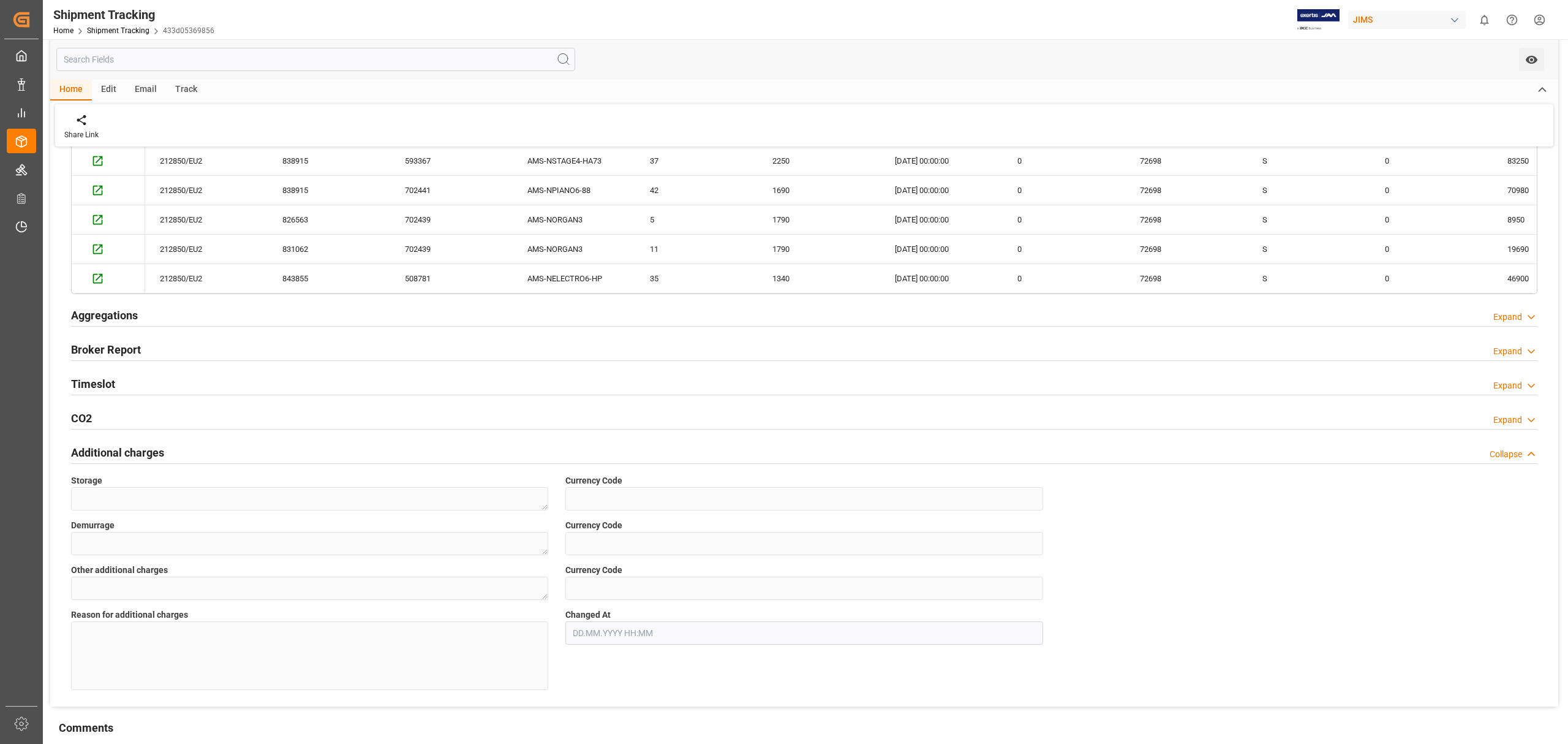
click at [90, 418] on h2 "CO2" at bounding box center [82, 418] width 21 height 16
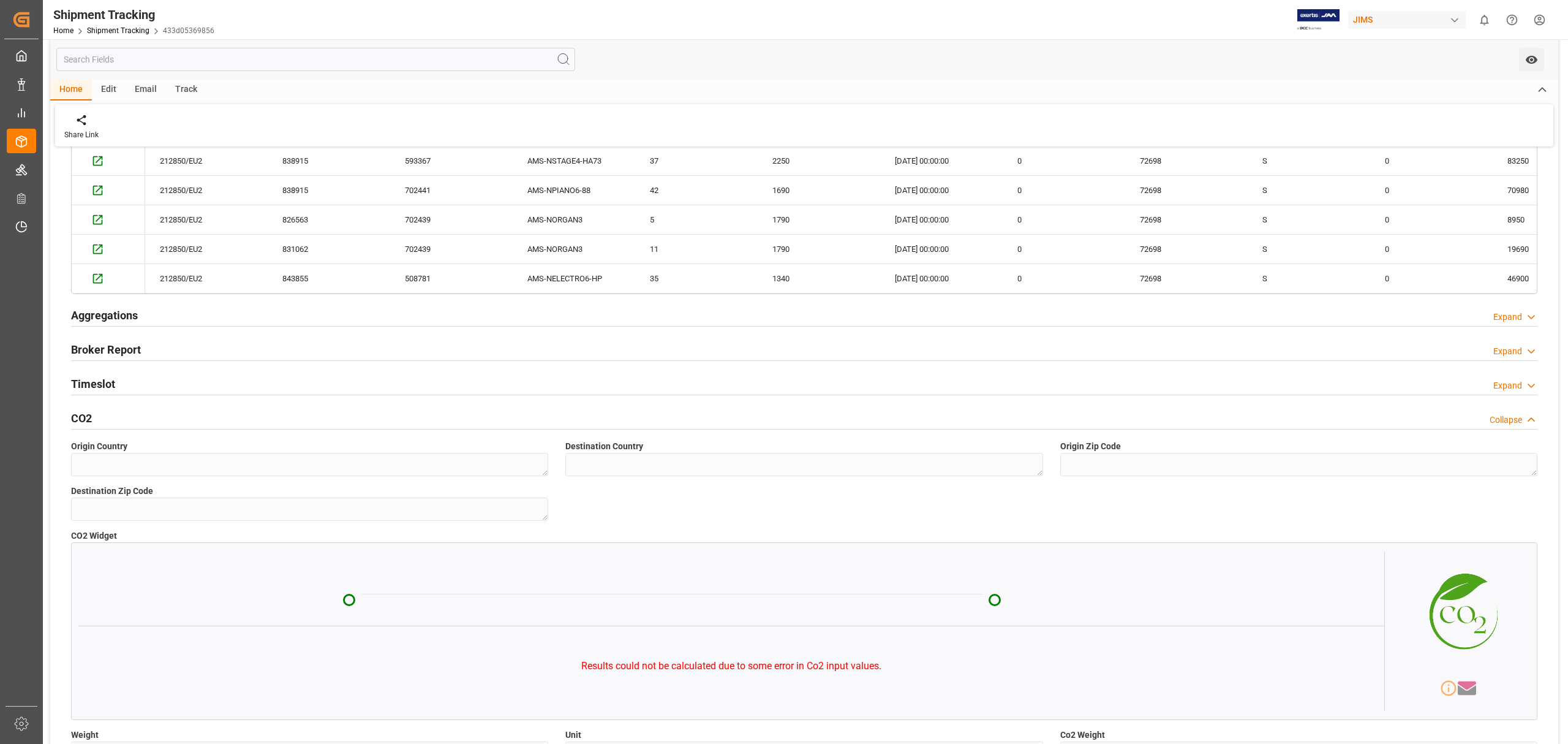
click at [88, 385] on h2 "Timeslot" at bounding box center [93, 384] width 44 height 16
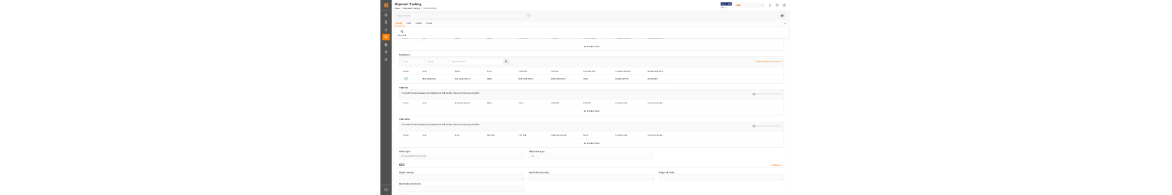
scroll to position [1652, 0]
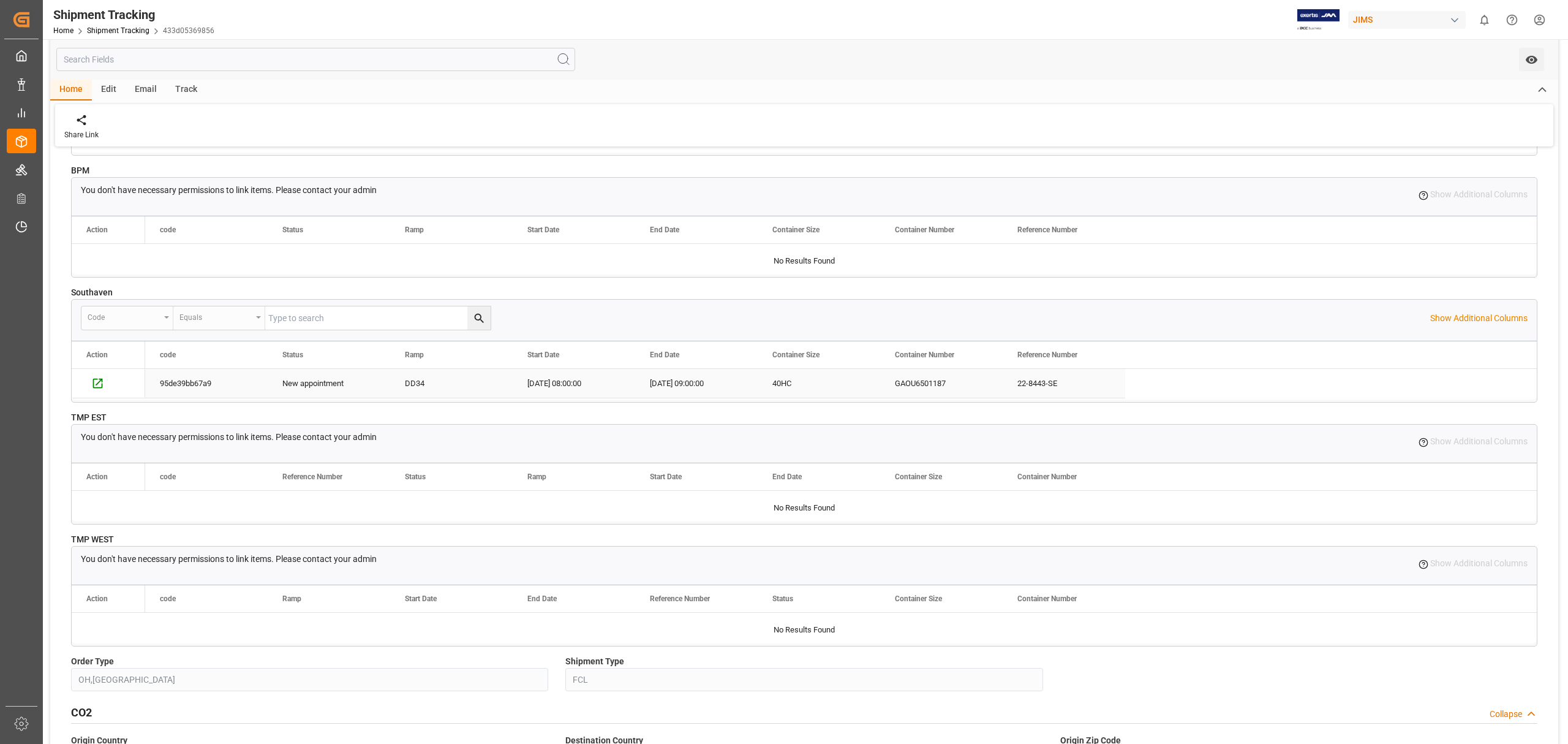
click at [167, 390] on div "95de39bb67a9" at bounding box center [207, 383] width 122 height 29
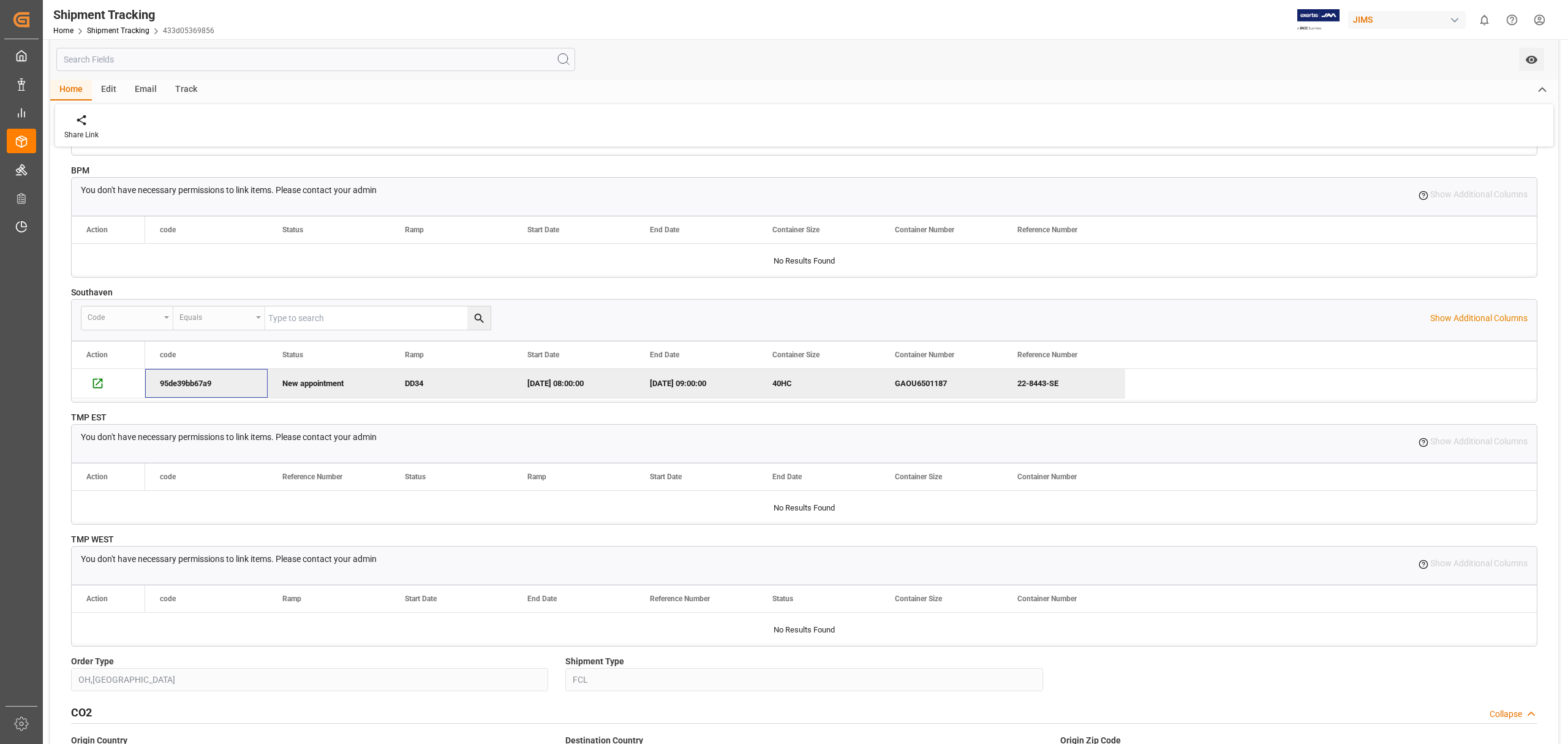
click at [167, 390] on div "95de39bb67a9" at bounding box center [207, 383] width 122 height 29
click at [98, 390] on icon "Press SPACE to deselect this row." at bounding box center [98, 383] width 13 height 13
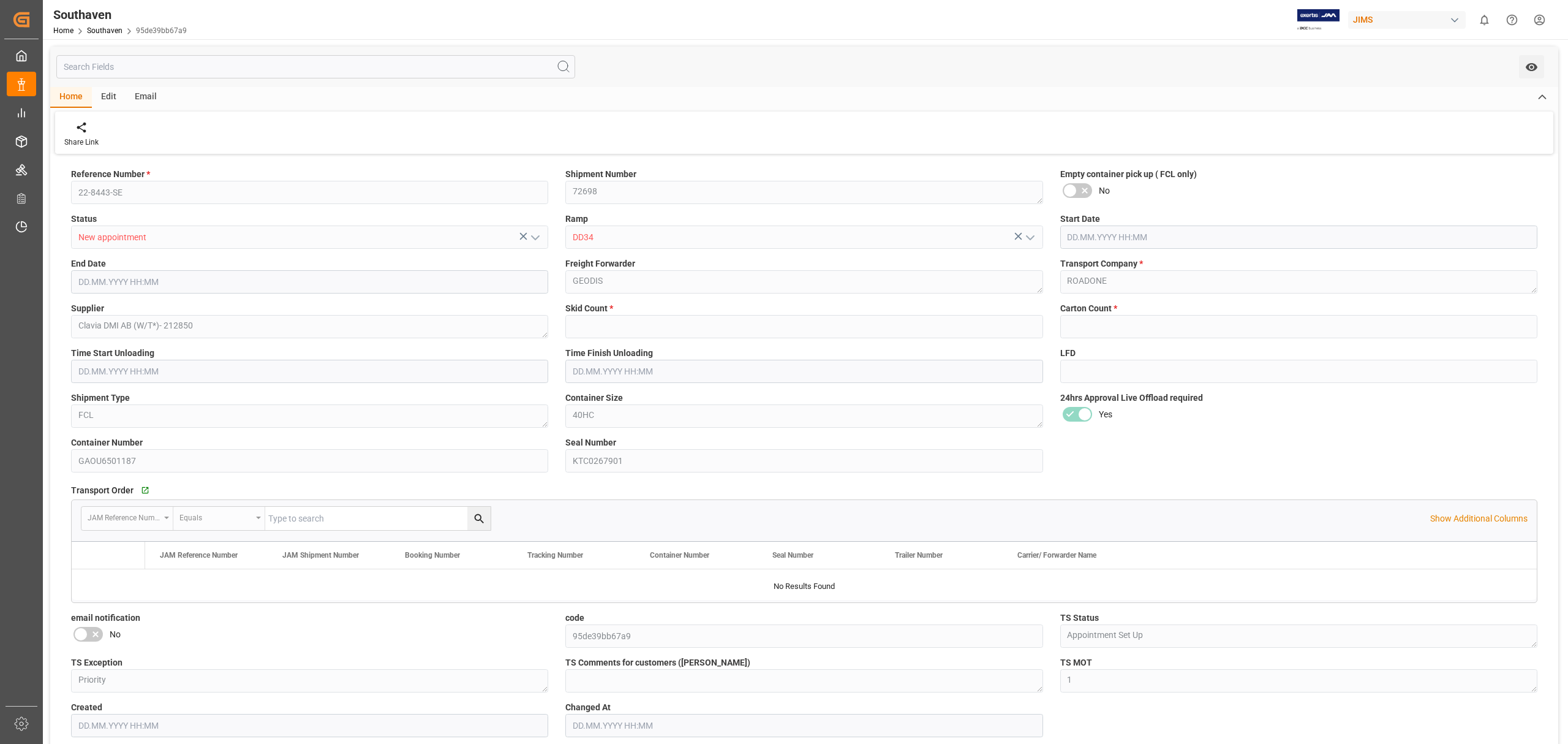
type input "4"
type input "16"
type input "[DATE] 08:00"
type input "23.09.2025 09:00"
type input "[DATE] 18:17"
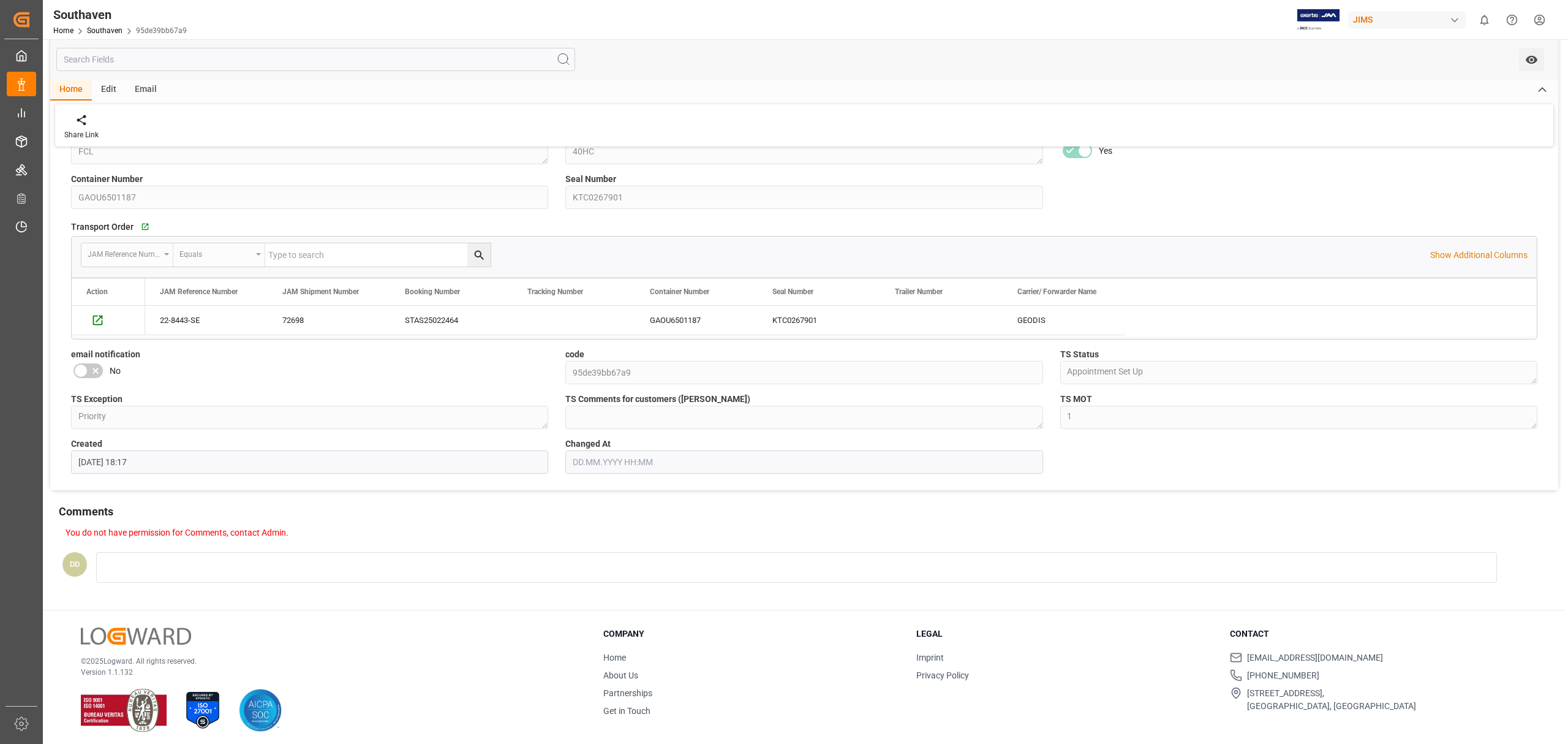
scroll to position [269, 0]
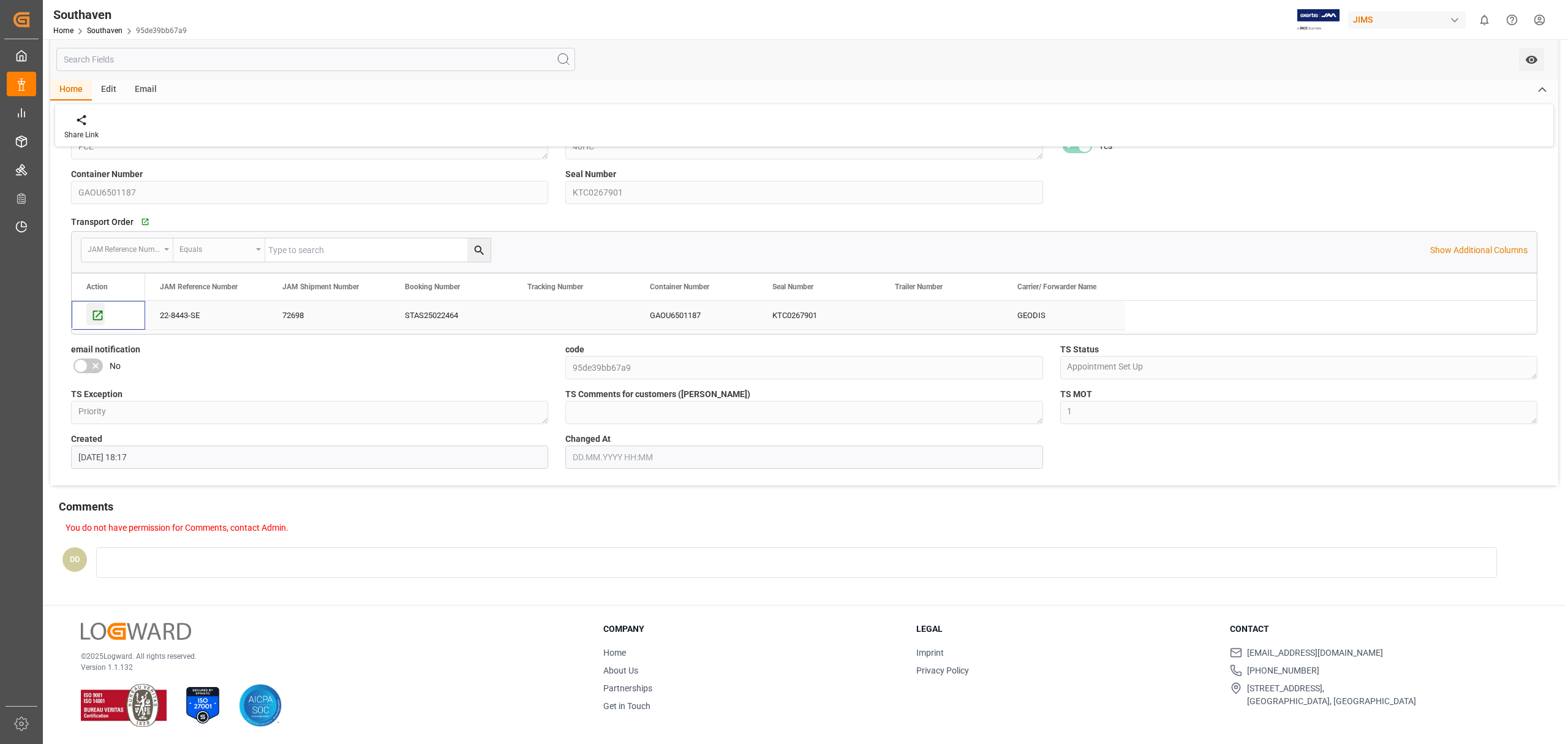
click at [97, 316] on icon "Press SPACE to select this row." at bounding box center [98, 315] width 10 height 10
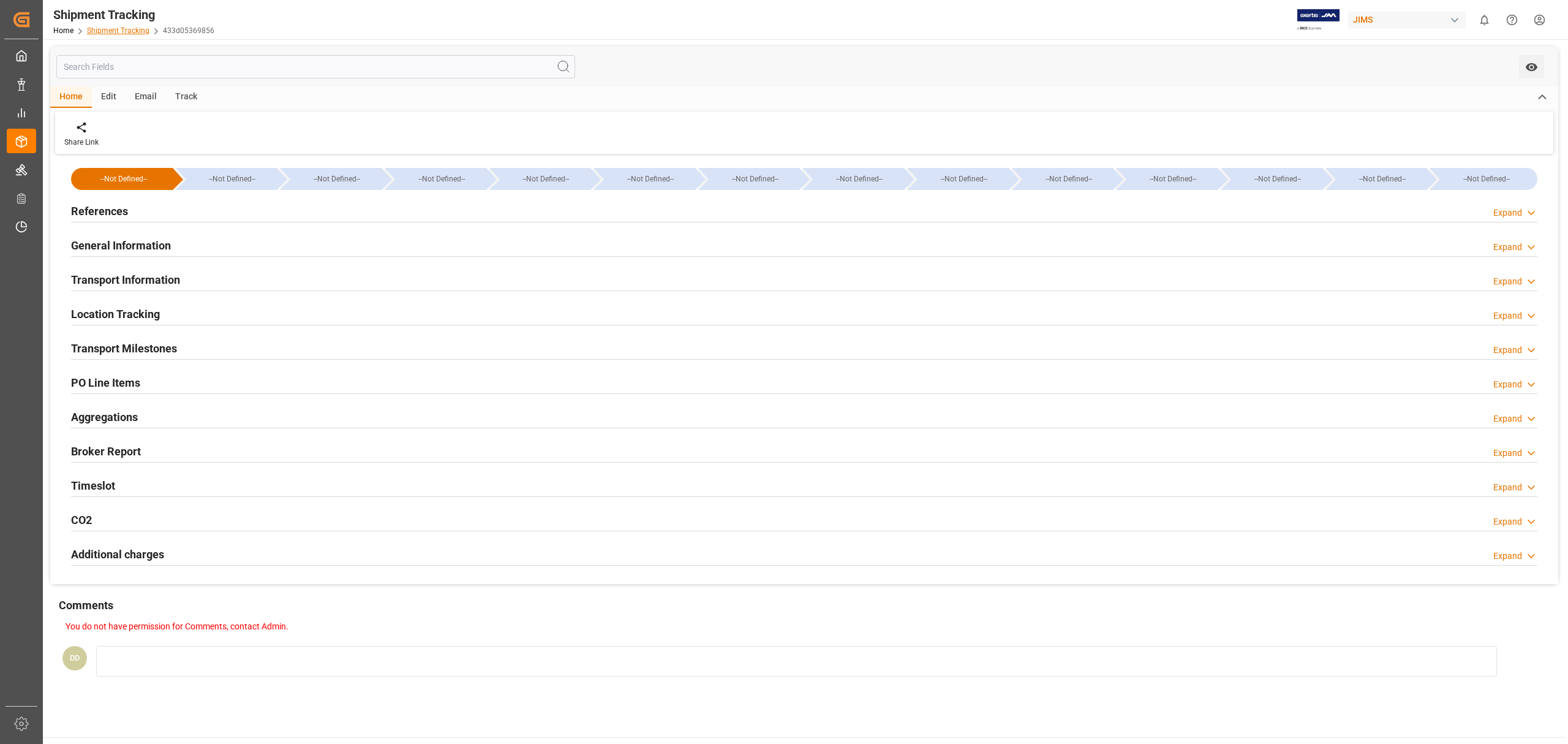
click at [103, 29] on link "Shipment Tracking" at bounding box center [118, 30] width 63 height 9
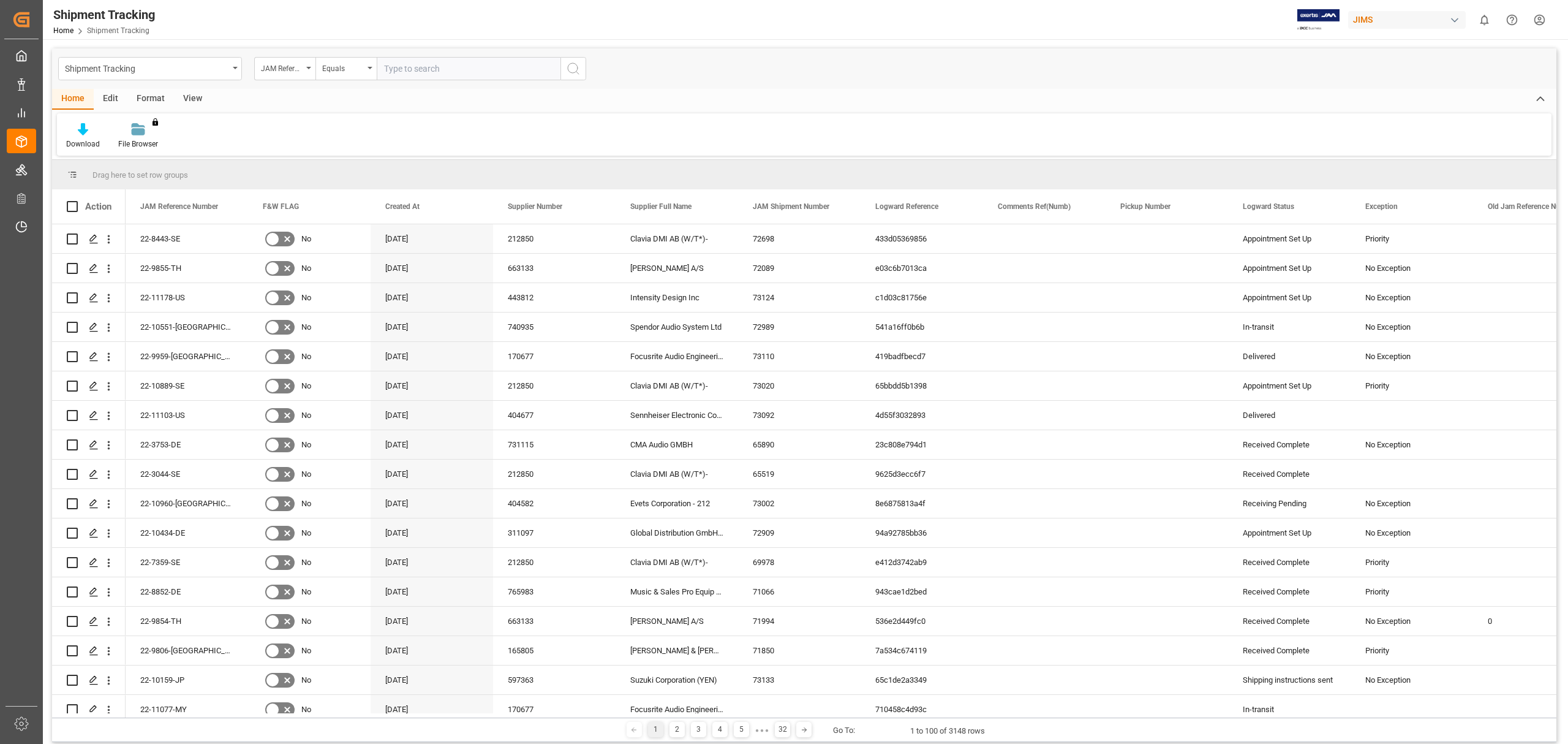
click at [458, 69] on input "text" at bounding box center [468, 69] width 184 height 24
type input "22-8443-SE"
click at [575, 65] on icon "search button" at bounding box center [573, 69] width 15 height 15
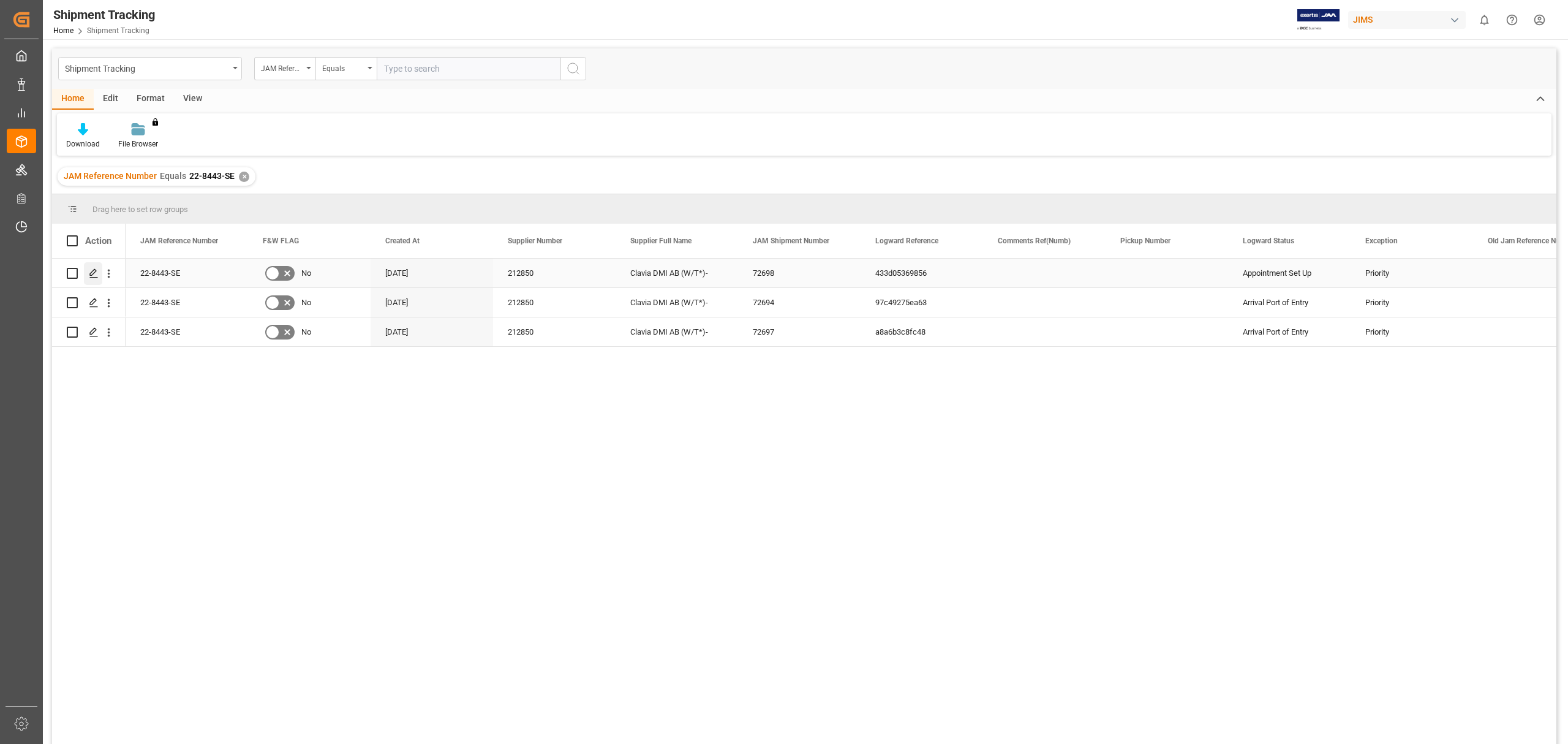
click at [90, 194] on div "Drag here to set row groups" at bounding box center [804, 209] width 1504 height 29
click at [93, 264] on div "Press SPACE to select this row." at bounding box center [93, 274] width 19 height 23
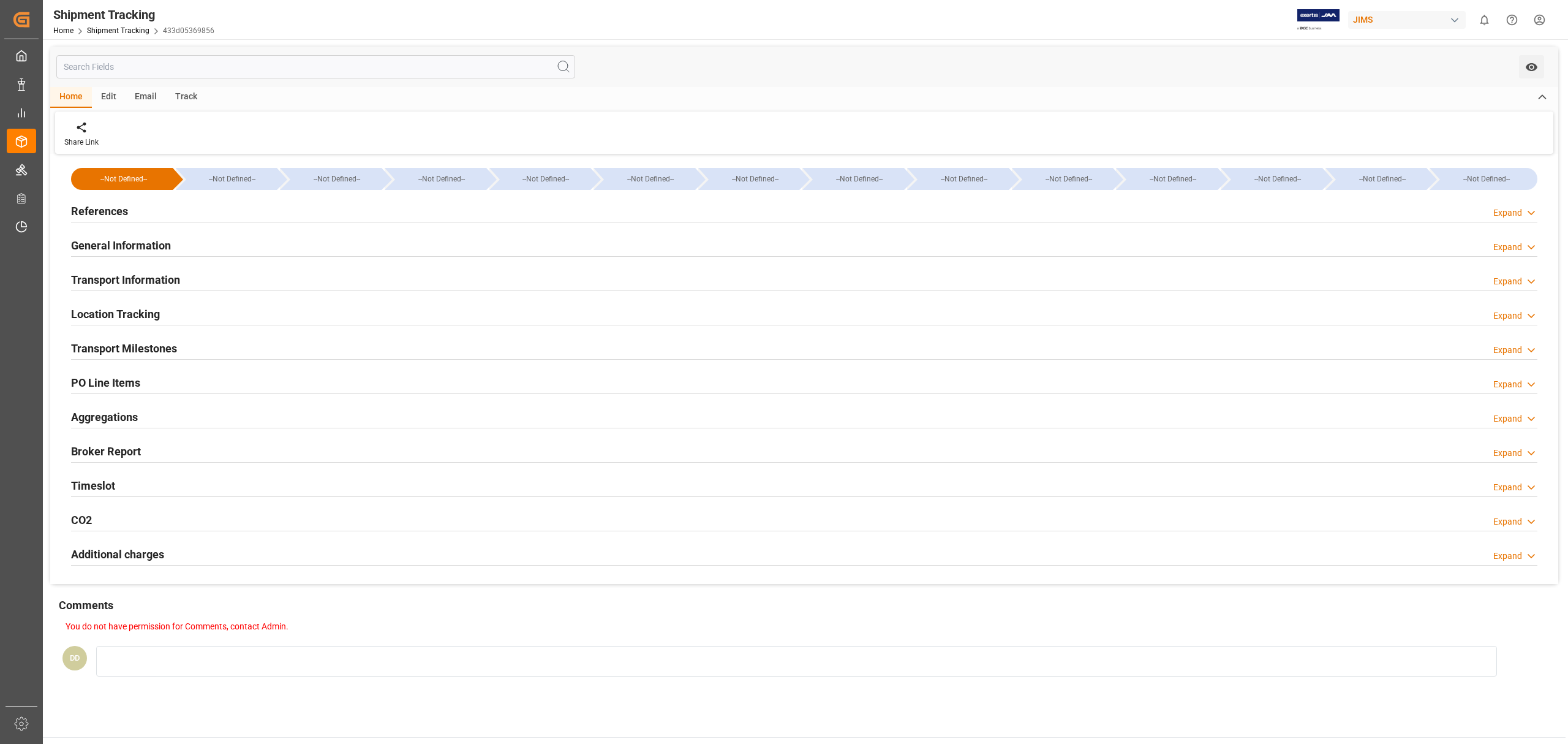
click at [131, 318] on h2 "Location Tracking" at bounding box center [115, 314] width 89 height 16
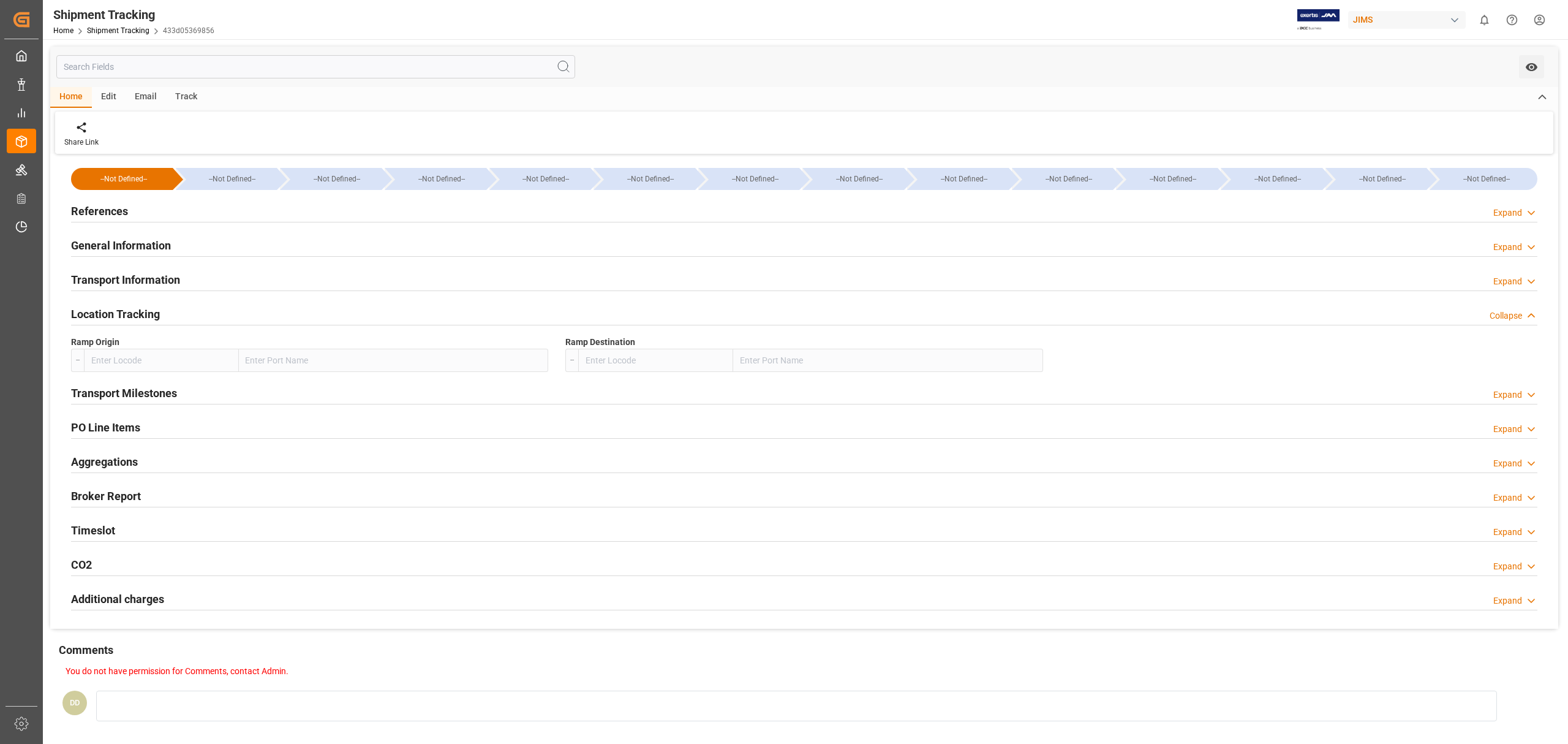
click at [119, 399] on h2 "Transport Milestones" at bounding box center [124, 393] width 106 height 16
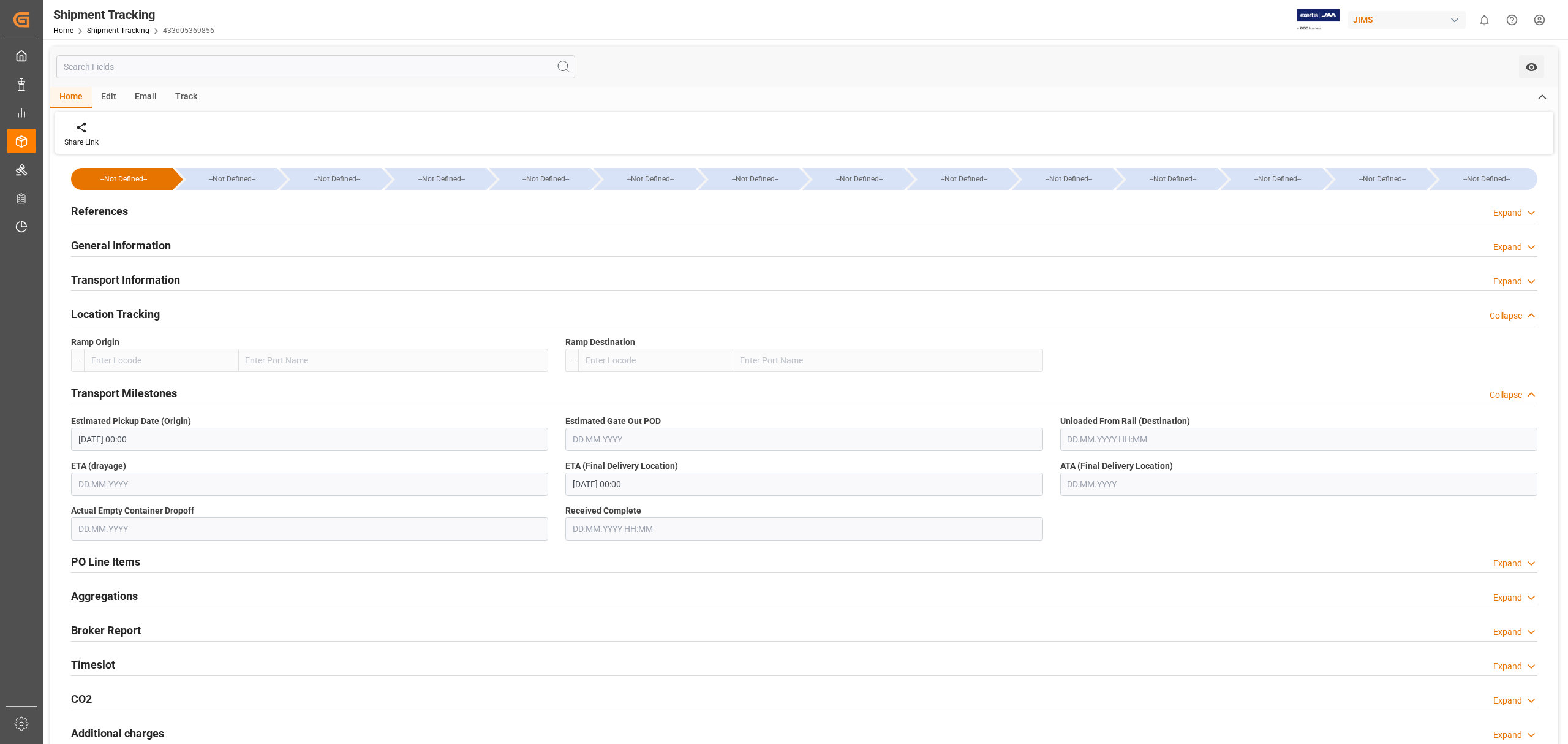
click at [130, 565] on h2 "PO Line Items" at bounding box center [105, 562] width 69 height 16
